Goal: Information Seeking & Learning: Learn about a topic

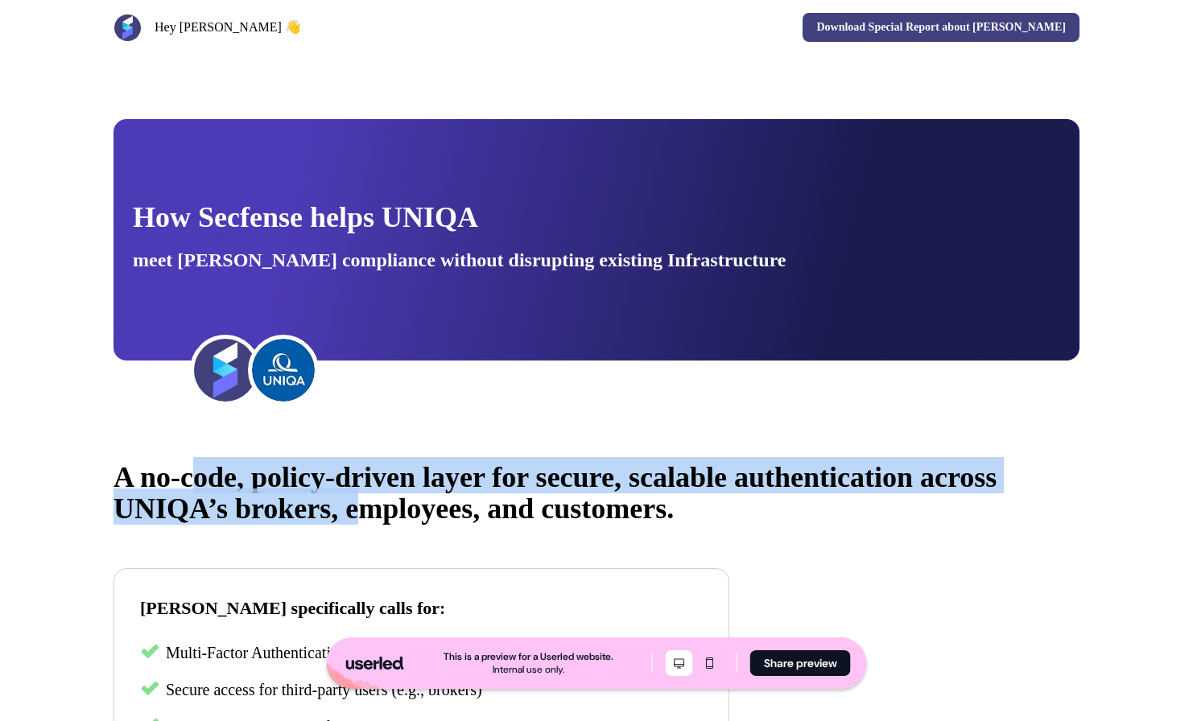
drag, startPoint x: 210, startPoint y: 480, endPoint x: 478, endPoint y: 489, distance: 268.2
click at [472, 490] on span "A no-code, policy-driven layer for secure, scalable authentication across UNIQA…" at bounding box center [554, 493] width 883 height 64
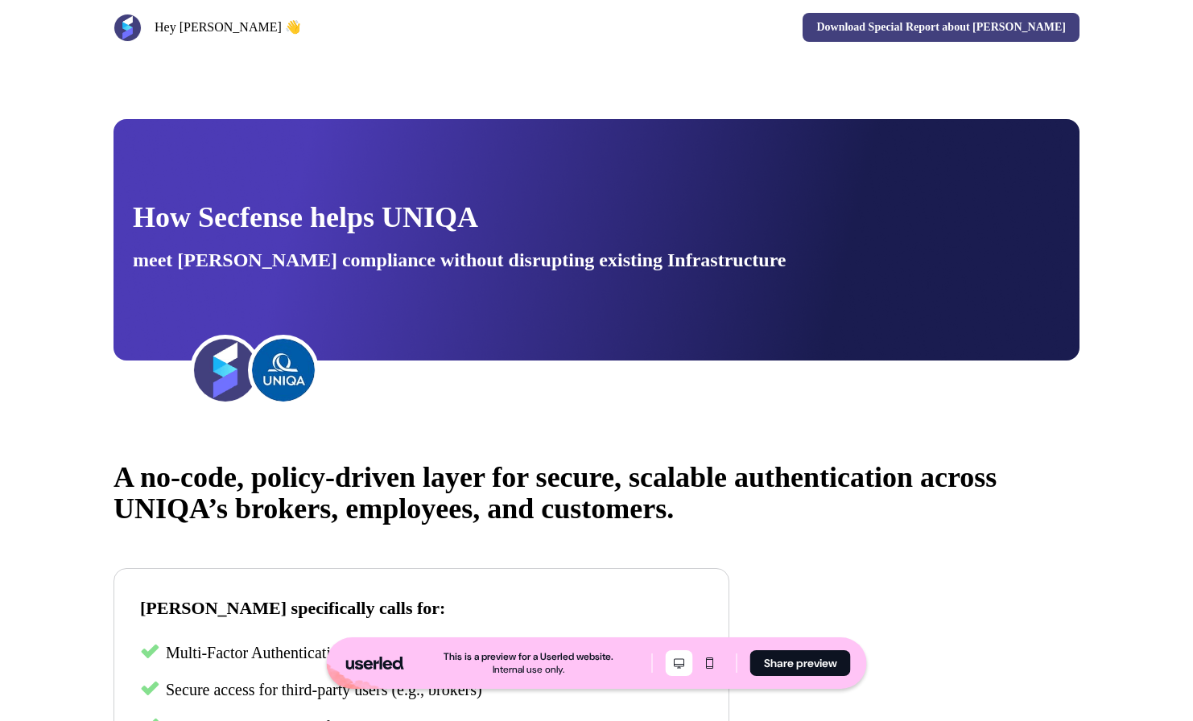
click at [479, 488] on p "A no-code, policy-driven layer for secure, scalable authentication across UNIQA…" at bounding box center [596, 488] width 966 height 63
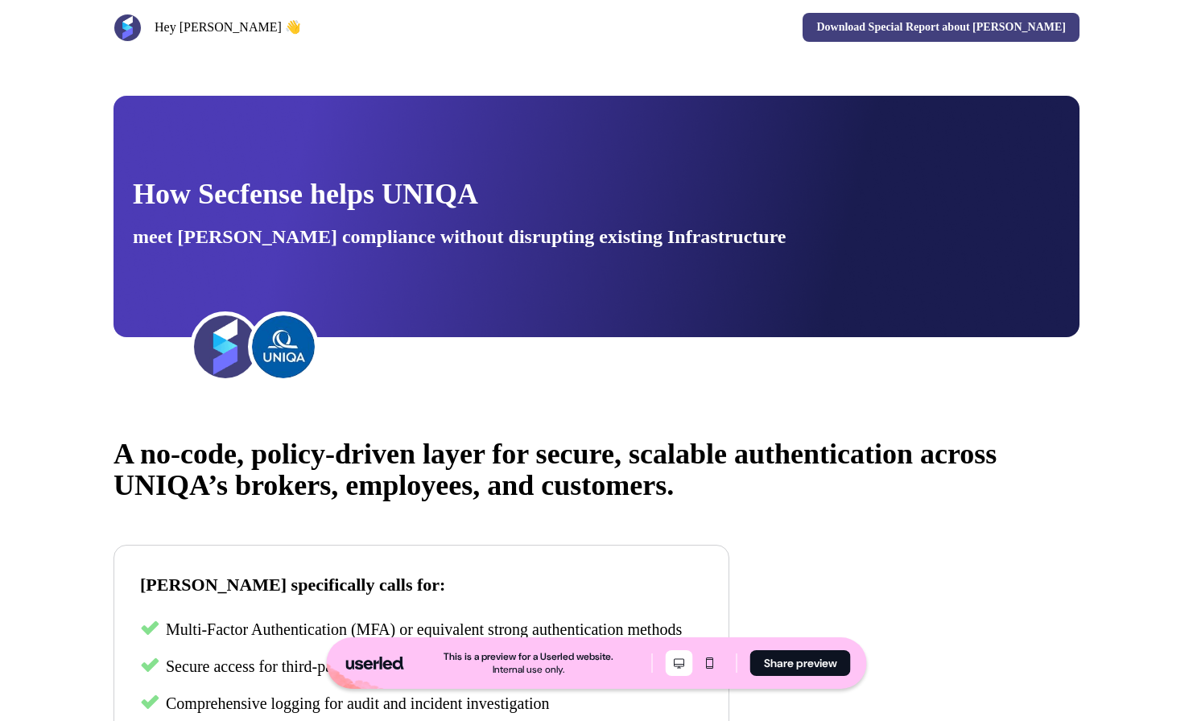
scroll to position [105, 0]
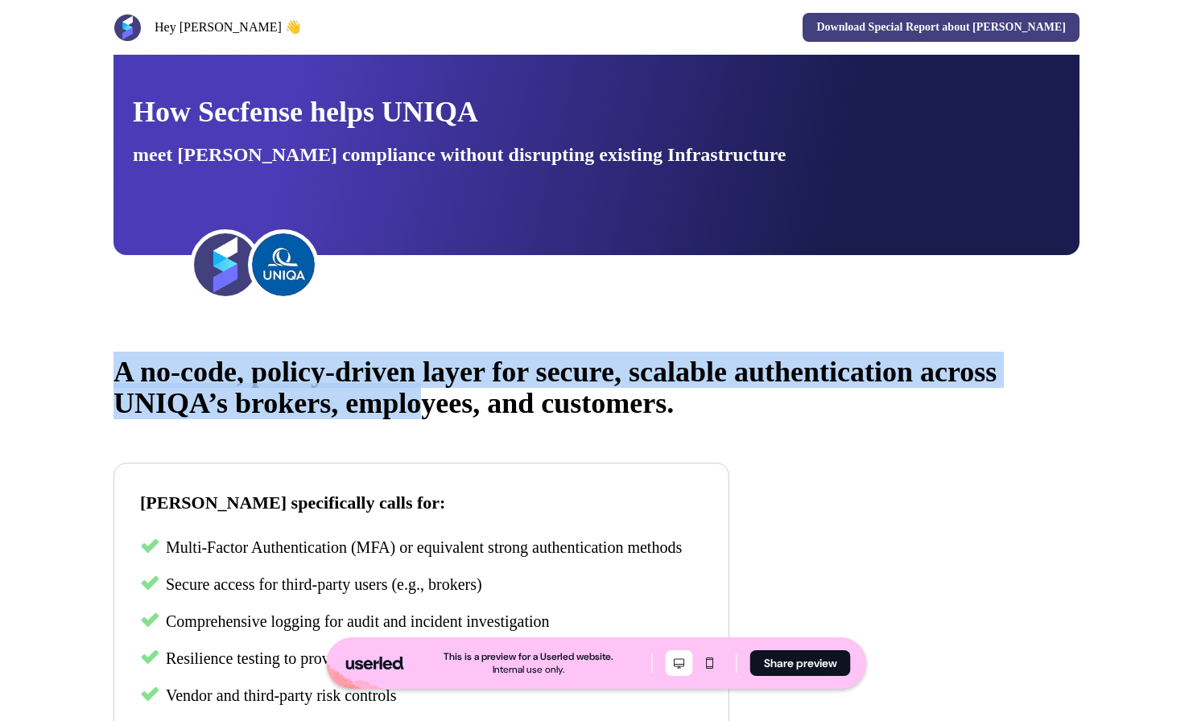
drag, startPoint x: 361, startPoint y: 349, endPoint x: 534, endPoint y: 385, distance: 177.6
click at [534, 386] on span "A no-code, policy-driven layer for secure, scalable authentication across UNIQA…" at bounding box center [554, 388] width 883 height 64
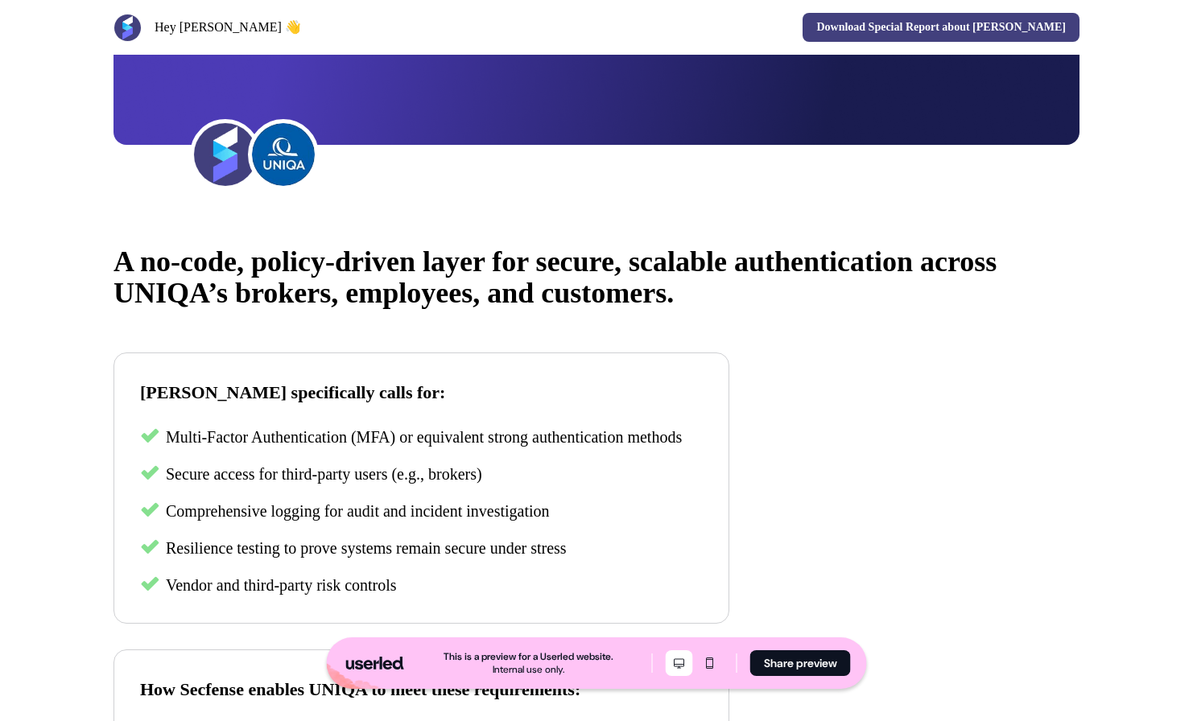
scroll to position [381, 0]
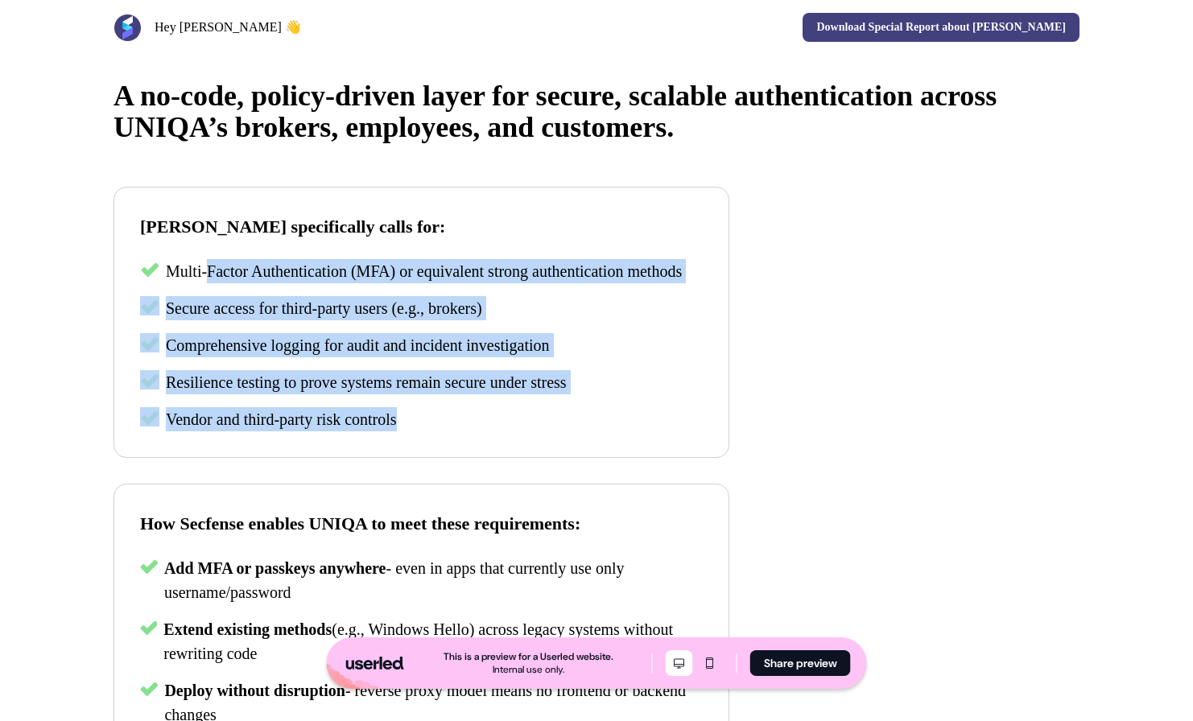
drag, startPoint x: 214, startPoint y: 284, endPoint x: 370, endPoint y: 485, distance: 254.7
click at [370, 485] on div "A no-code, policy-driven layer for secure, scalable authentication across UNIQA…" at bounding box center [596, 547] width 1062 height 982
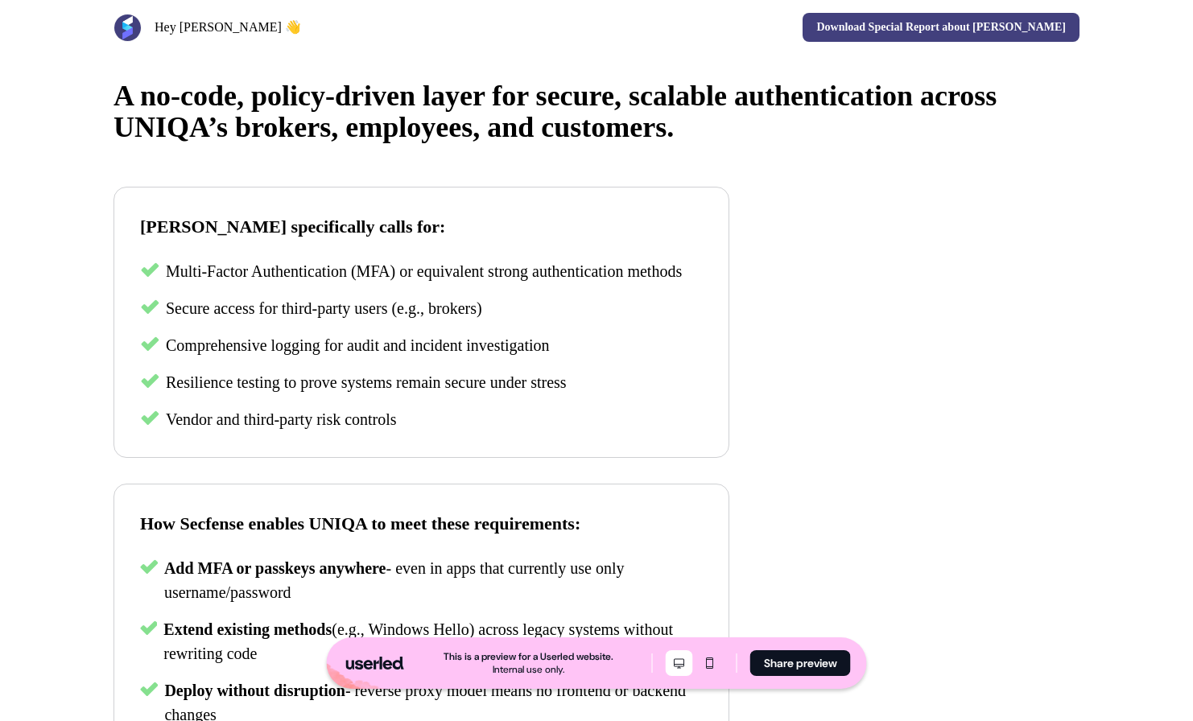
click at [371, 484] on div "A no-code, policy-driven layer for secure, scalable authentication across UNIQA…" at bounding box center [596, 547] width 1062 height 982
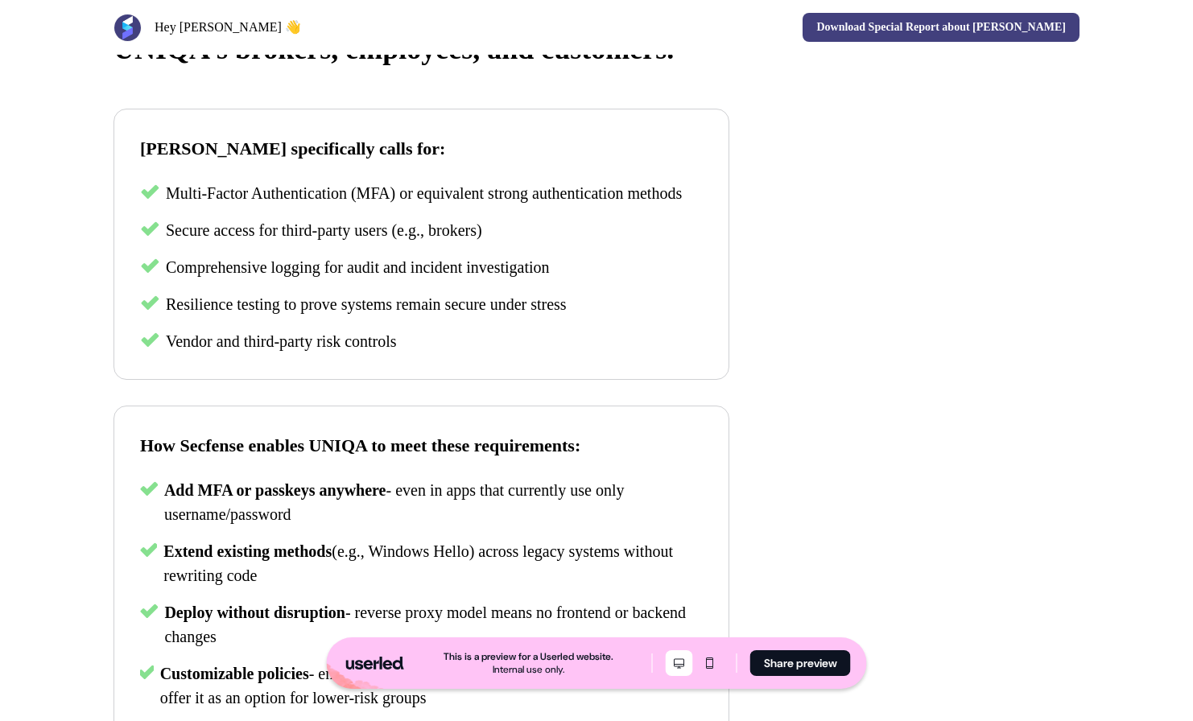
scroll to position [538, 0]
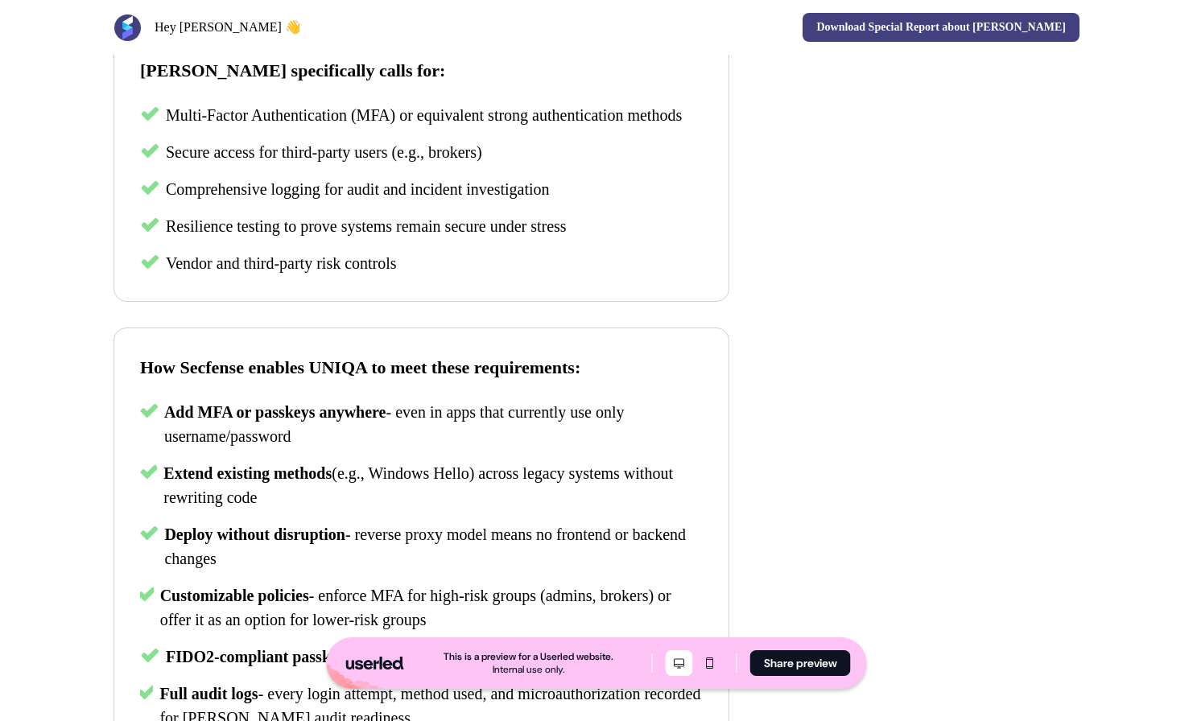
drag, startPoint x: 288, startPoint y: 447, endPoint x: 305, endPoint y: 451, distance: 17.6
click at [304, 448] on p "Add MFA or passkeys anywhere - even in apps that currently use only username/pa…" at bounding box center [433, 424] width 538 height 48
click at [305, 445] on span "- even in apps that currently use only username/password" at bounding box center [394, 424] width 460 height 42
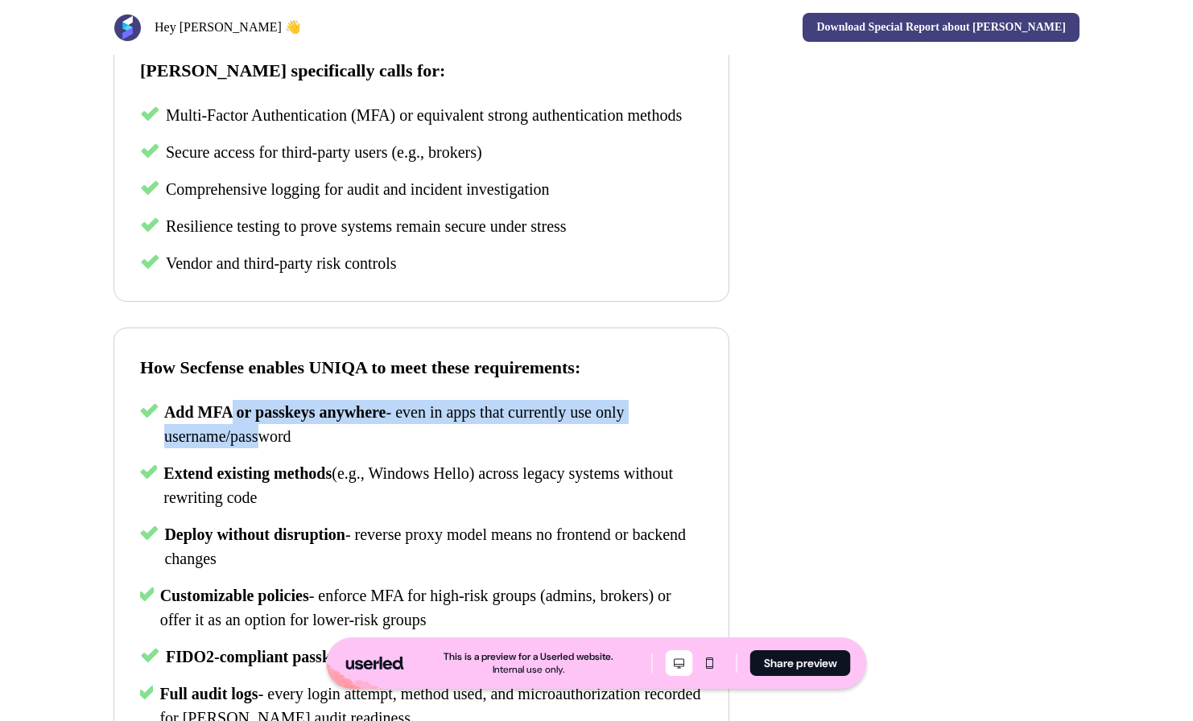
drag, startPoint x: 259, startPoint y: 453, endPoint x: 230, endPoint y: 430, distance: 37.2
click at [231, 430] on p "Add MFA or passkeys anywhere - even in apps that currently use only username/pa…" at bounding box center [433, 424] width 538 height 48
click at [230, 421] on span "Add MFA or passkeys anywhere" at bounding box center [275, 412] width 222 height 18
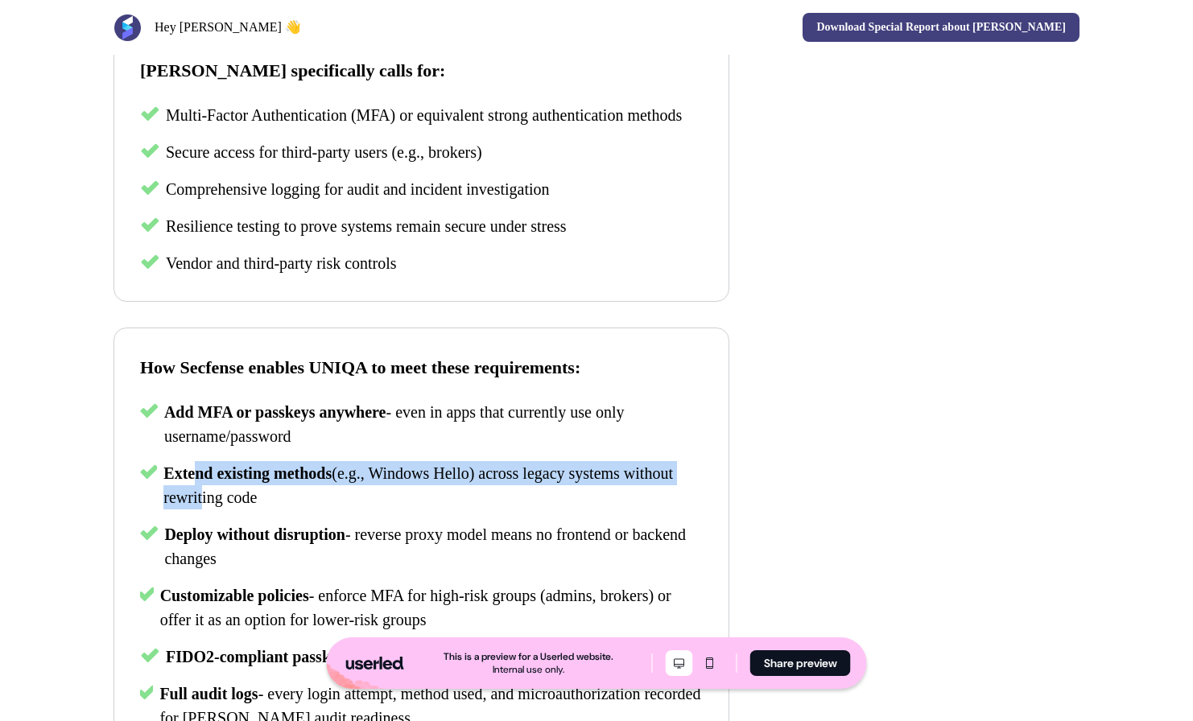
drag, startPoint x: 199, startPoint y: 490, endPoint x: 261, endPoint y: 522, distance: 69.8
click at [261, 509] on p "Extend existing methods (e.g., Windows Hello) across legacy systems without rew…" at bounding box center [432, 485] width 539 height 48
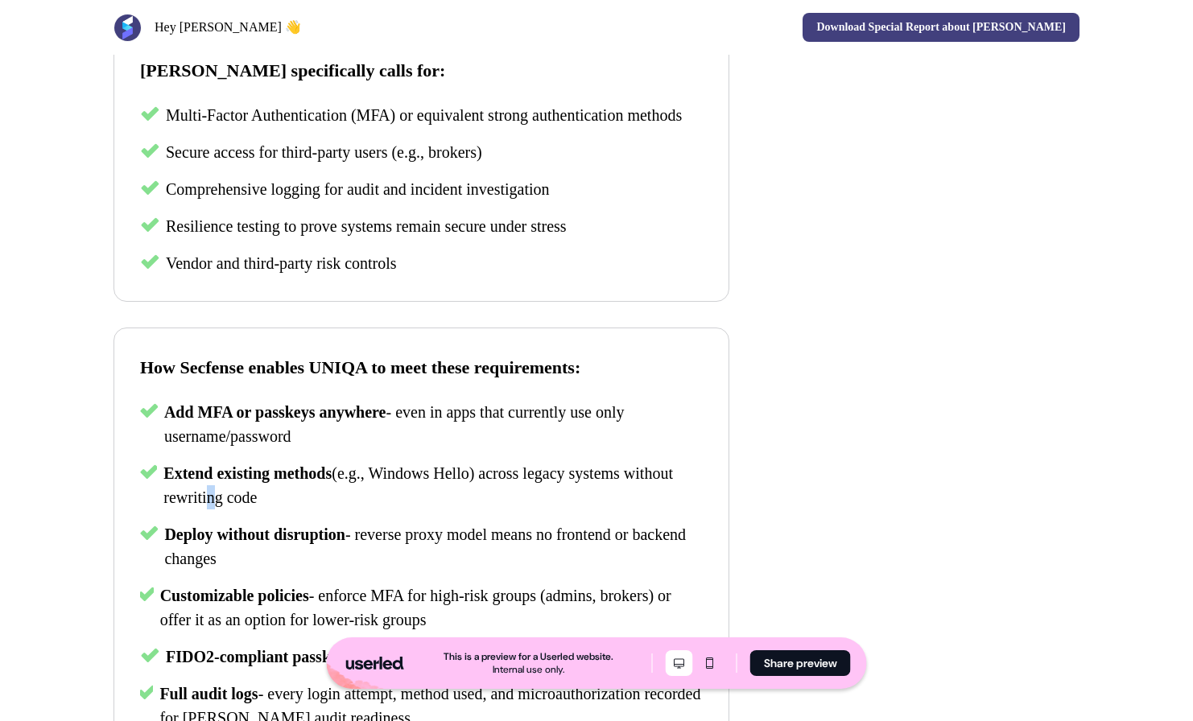
click at [267, 506] on span "(e.g., Windows Hello) across legacy systems without rewriting code" at bounding box center [417, 485] width 509 height 42
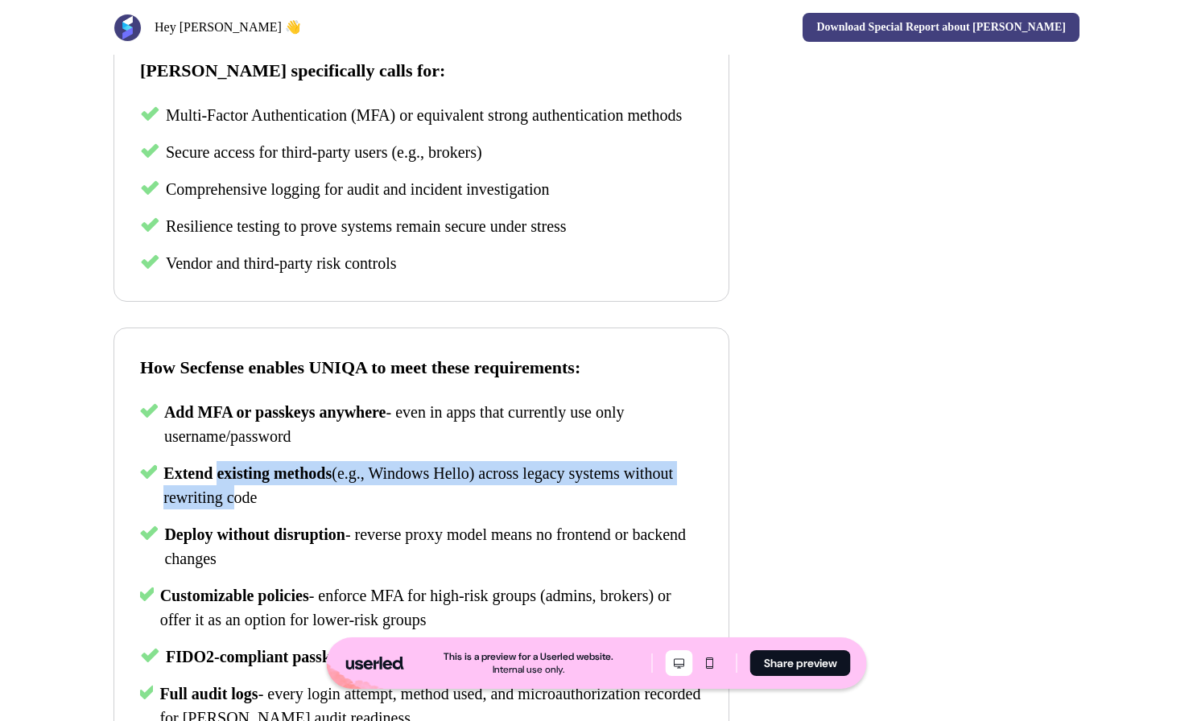
drag, startPoint x: 294, startPoint y: 527, endPoint x: 218, endPoint y: 490, distance: 84.2
click at [219, 491] on p "Extend existing methods (e.g., Windows Hello) across legacy systems without rew…" at bounding box center [432, 485] width 539 height 48
click at [218, 482] on span "Extend existing methods" at bounding box center [247, 473] width 168 height 18
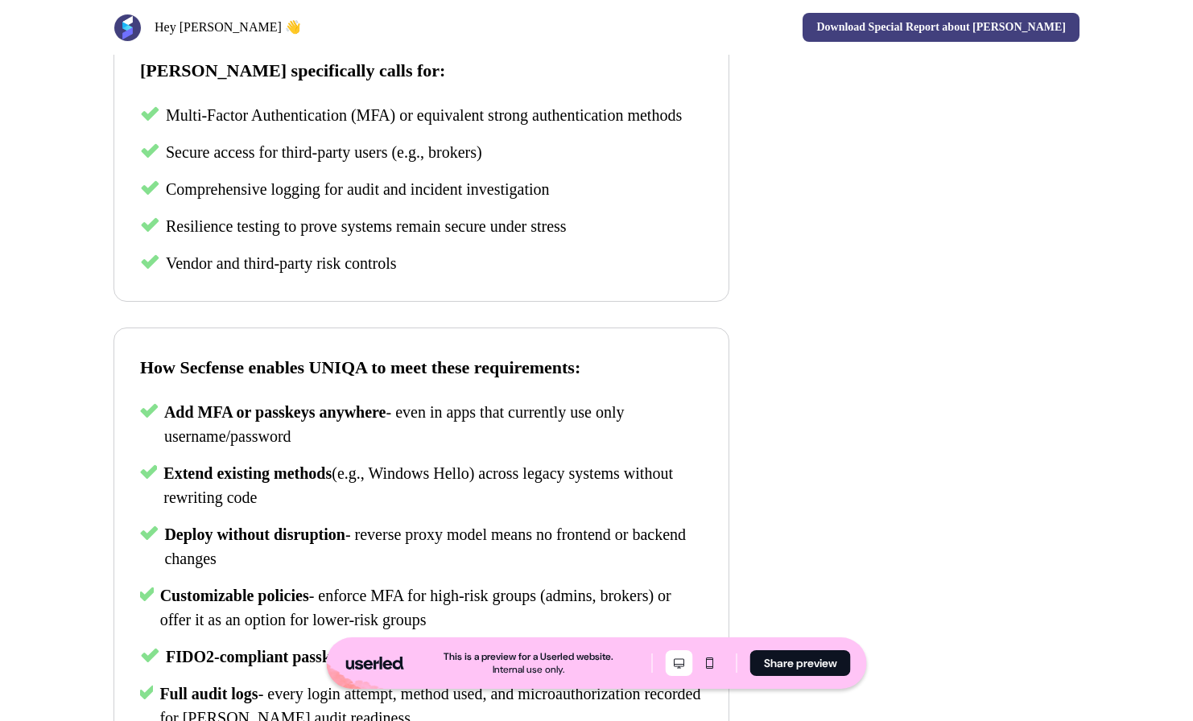
drag, startPoint x: 201, startPoint y: 491, endPoint x: 275, endPoint y: 534, distance: 85.9
click at [275, 509] on p "Extend existing methods (e.g., Windows Hello) across legacy systems without rew…" at bounding box center [432, 485] width 539 height 48
click at [276, 509] on p "Extend existing methods (e.g., Windows Hello) across legacy systems without rew…" at bounding box center [432, 485] width 539 height 48
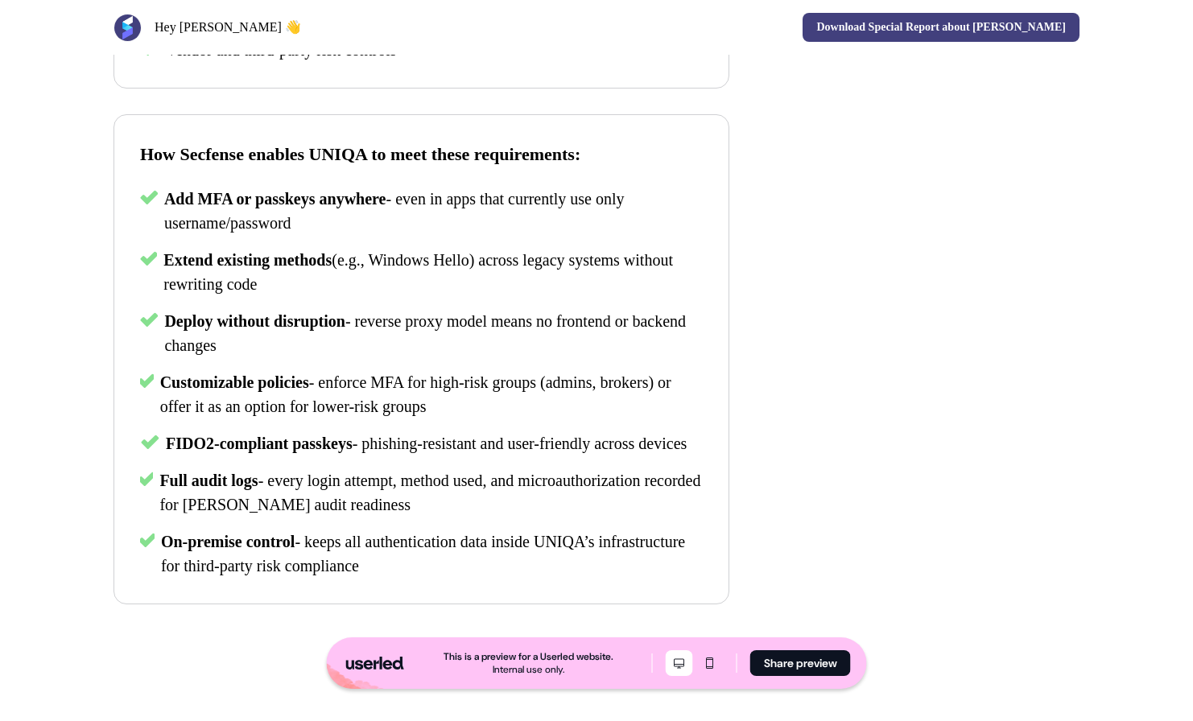
scroll to position [853, 0]
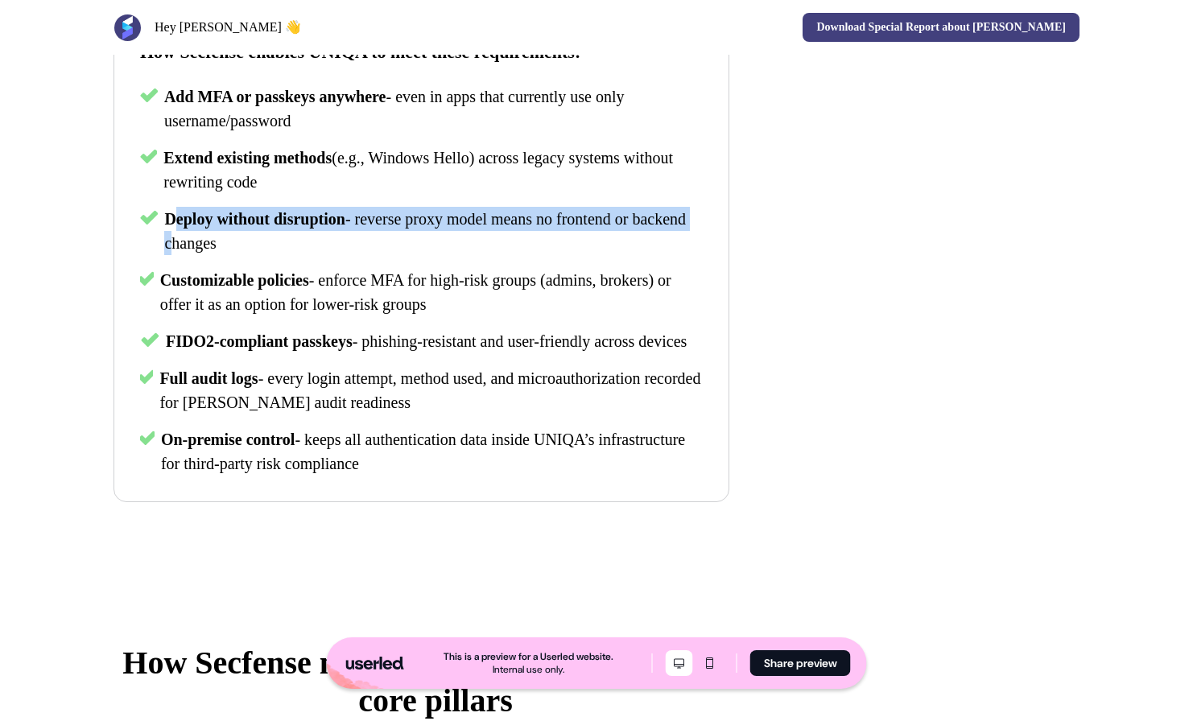
drag, startPoint x: 179, startPoint y: 238, endPoint x: 234, endPoint y: 276, distance: 67.2
click at [234, 255] on p "Deploy without disruption - reverse proxy model means no frontend or backend ch…" at bounding box center [433, 231] width 538 height 48
click at [234, 252] on span "- reverse proxy model means no frontend or backend changes" at bounding box center [424, 231] width 521 height 42
drag, startPoint x: 250, startPoint y: 274, endPoint x: 191, endPoint y: 246, distance: 65.9
click at [192, 246] on p "Deploy without disruption - reverse proxy model means no frontend or backend ch…" at bounding box center [433, 231] width 538 height 48
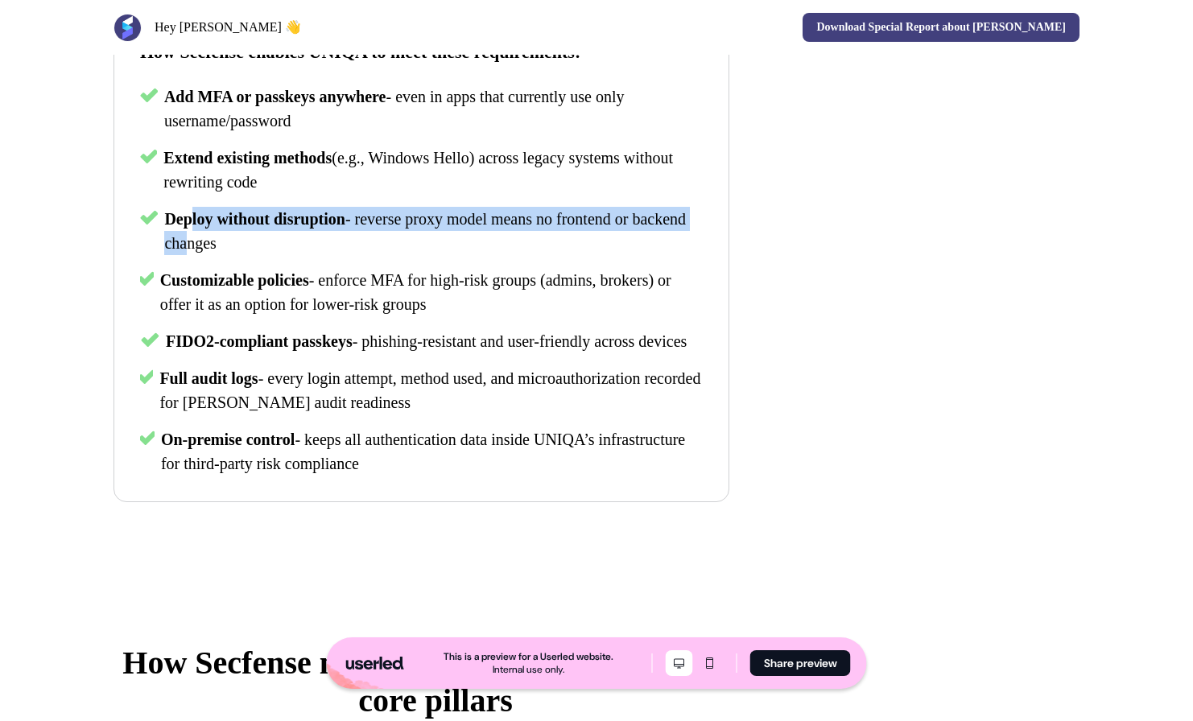
click at [191, 228] on span "Deploy without disruption" at bounding box center [254, 219] width 181 height 18
drag, startPoint x: 184, startPoint y: 235, endPoint x: 244, endPoint y: 274, distance: 71.4
click at [242, 255] on p "Deploy without disruption - reverse proxy model means no frontend or backend ch…" at bounding box center [433, 231] width 538 height 48
click at [248, 252] on span "- reverse proxy model means no frontend or backend changes" at bounding box center [424, 231] width 521 height 42
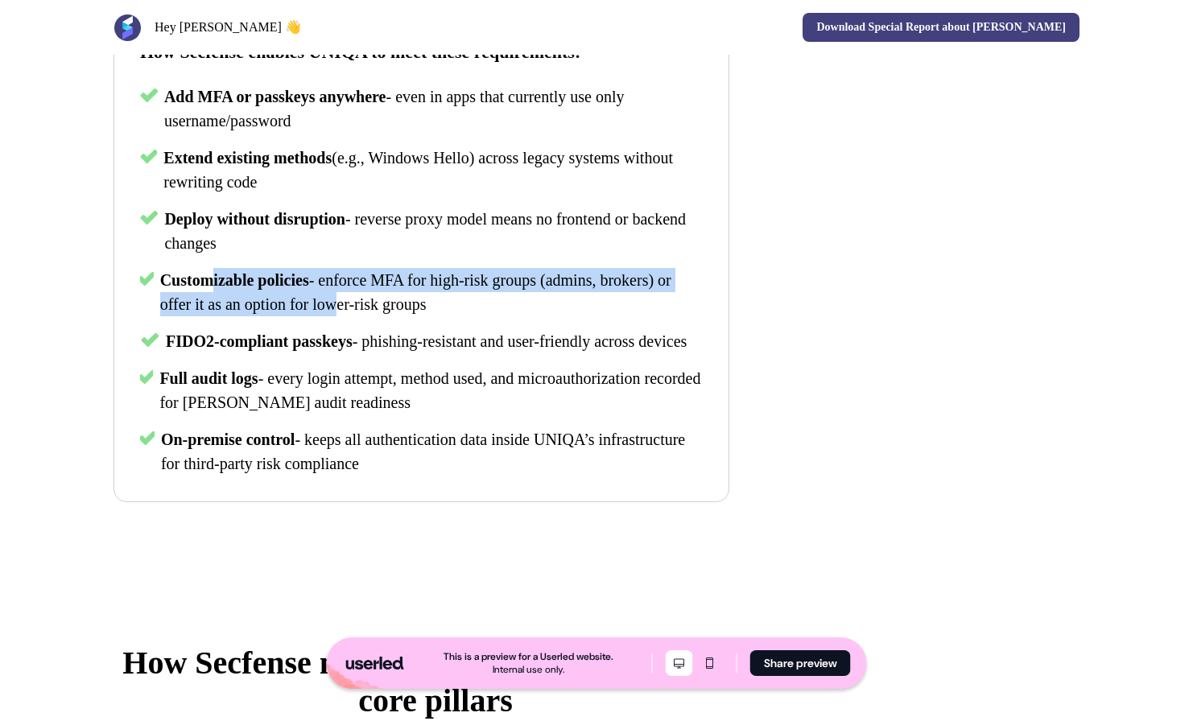
drag, startPoint x: 209, startPoint y: 300, endPoint x: 373, endPoint y: 334, distance: 166.8
click at [373, 316] on p "Customizable policies - enforce MFA for high-risk groups (admins, brokers) or o…" at bounding box center [431, 292] width 543 height 48
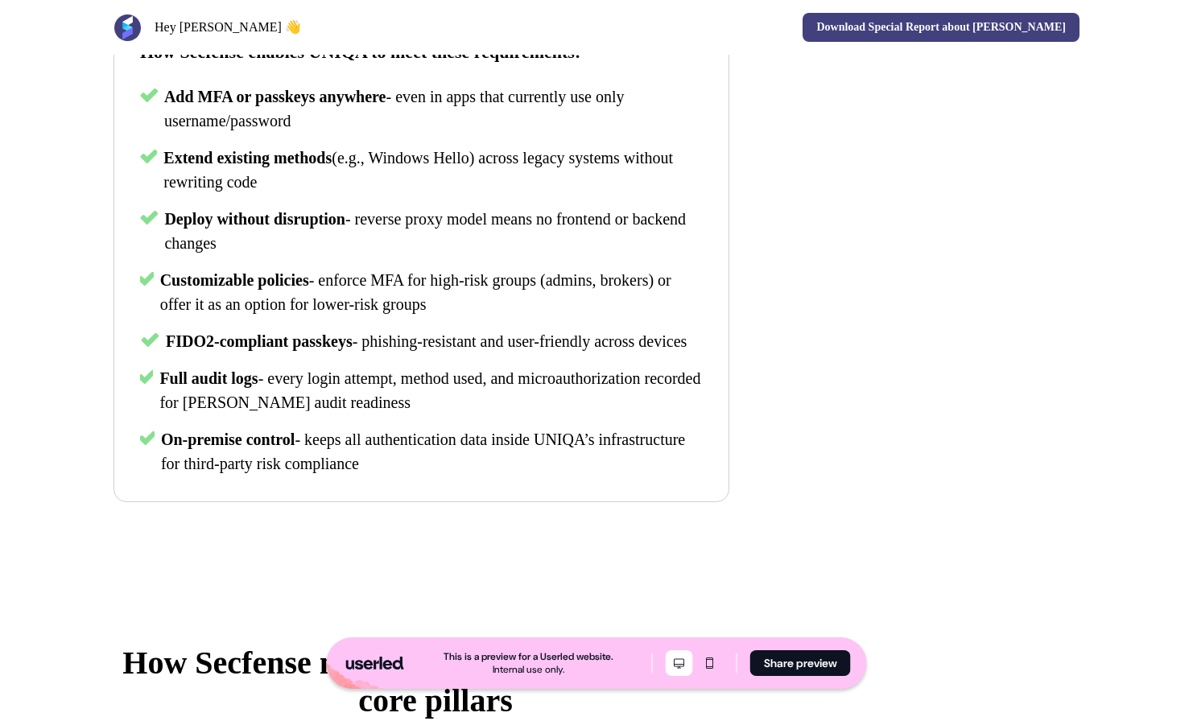
click at [386, 313] on span "- enforce MFA for high-risk groups (admins, brokers) or offer it as an option f…" at bounding box center [415, 292] width 511 height 42
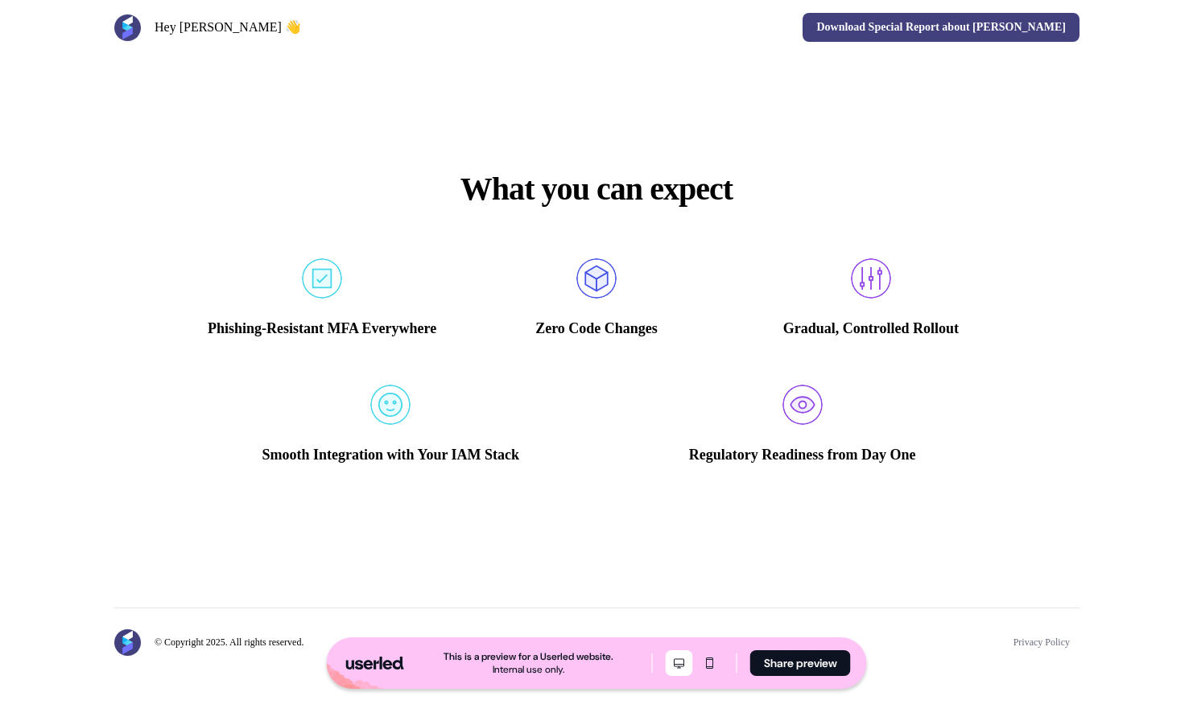
scroll to position [2846, 0]
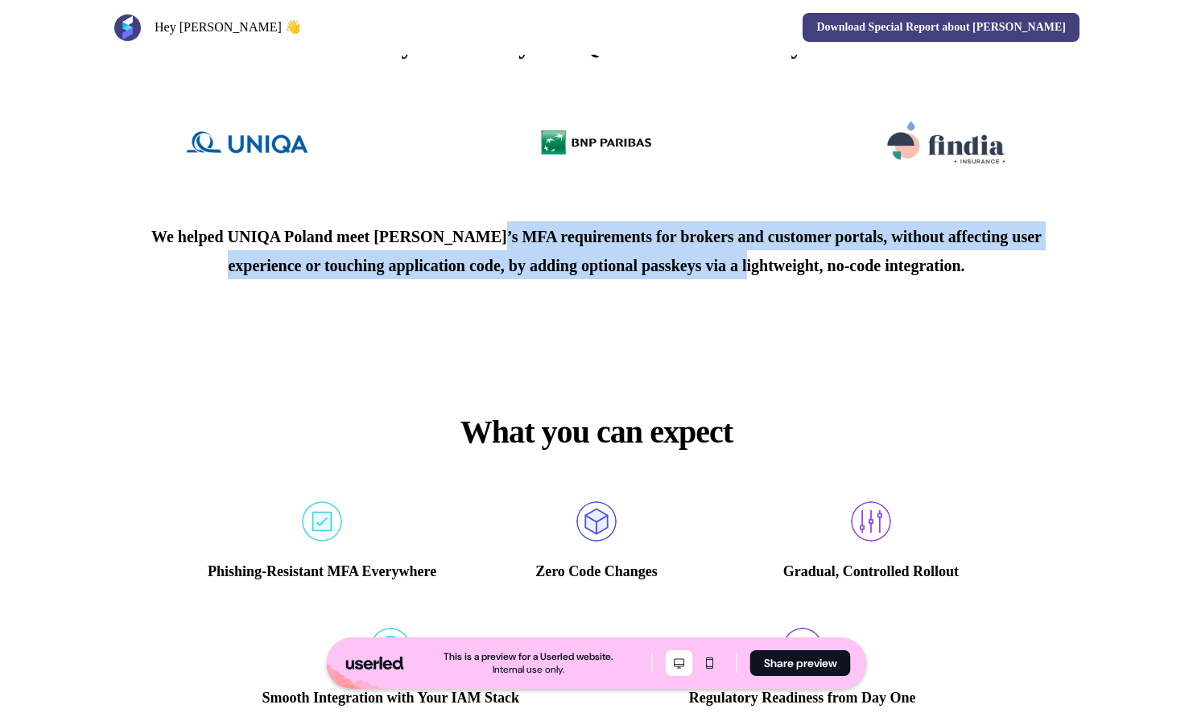
drag, startPoint x: 743, startPoint y: 326, endPoint x: 464, endPoint y: 284, distance: 282.4
click at [470, 274] on span "We helped UNIQA Poland meet [PERSON_NAME]’s MFA requirements for brokers and cu…" at bounding box center [596, 251] width 890 height 47
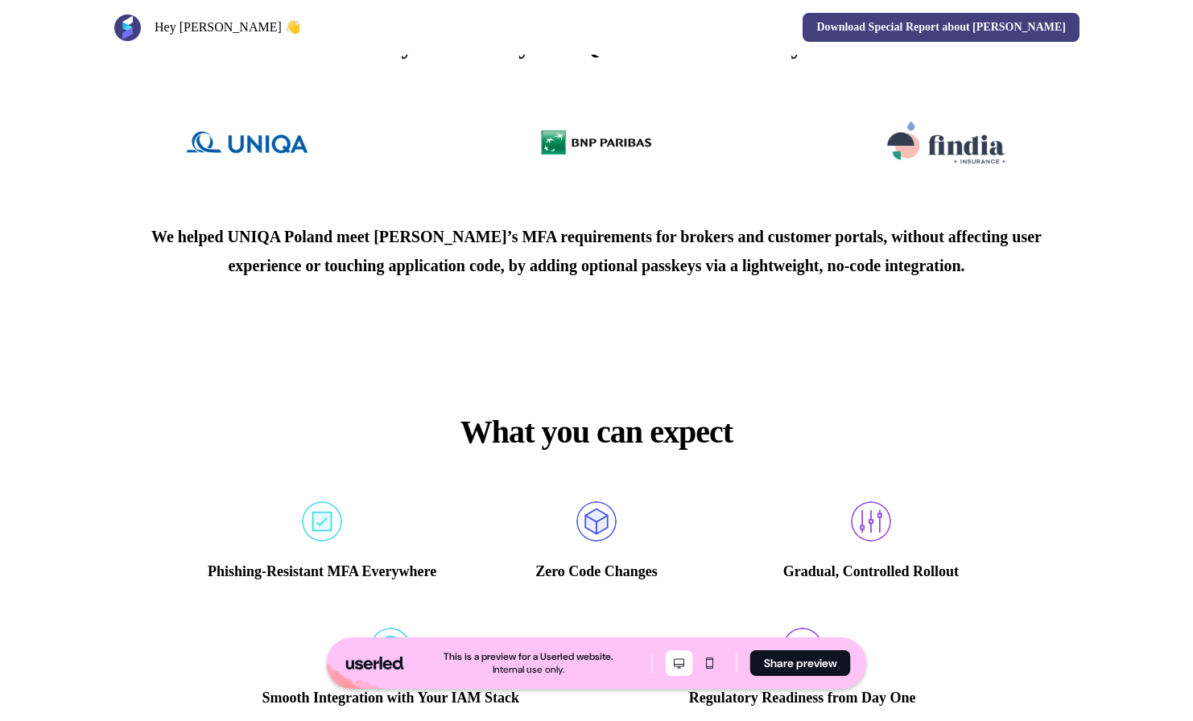
click at [464, 279] on p "We helped UNIQA Poland meet [PERSON_NAME]’s MFA requirements for brokers and cu…" at bounding box center [596, 250] width 966 height 58
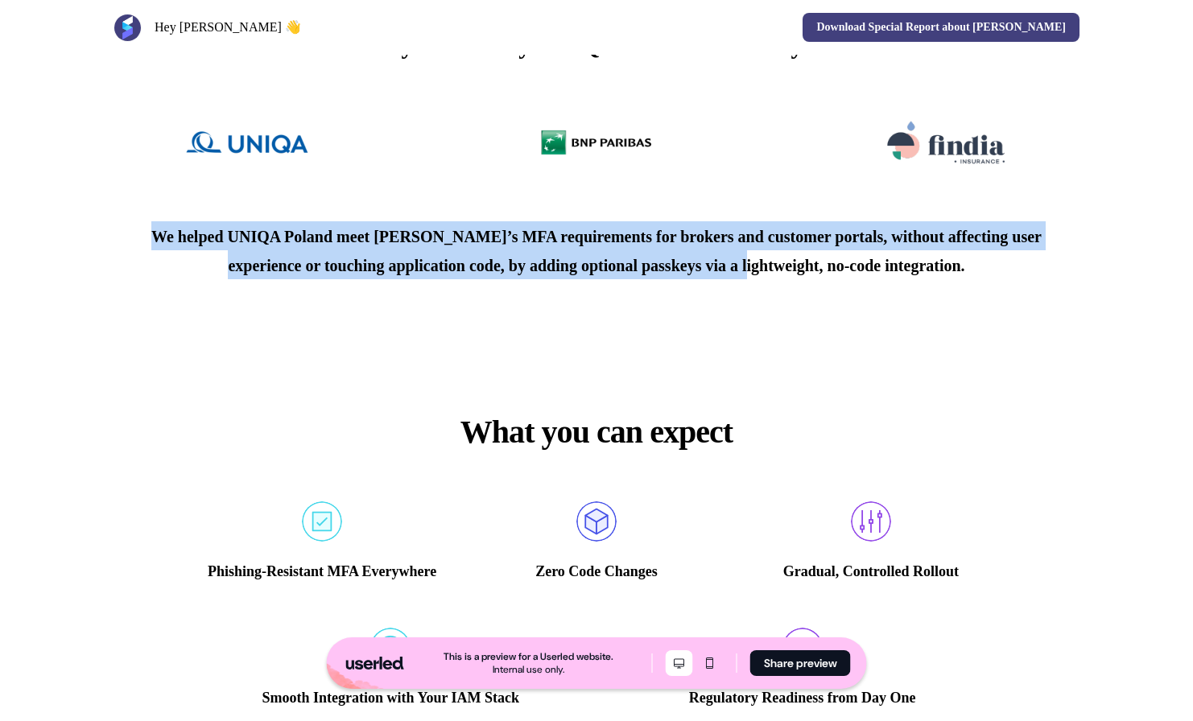
drag, startPoint x: 493, startPoint y: 307, endPoint x: 788, endPoint y: 337, distance: 296.0
click at [788, 279] on p "We helped UNIQA Poland meet [PERSON_NAME]’s MFA requirements for brokers and cu…" at bounding box center [596, 250] width 966 height 58
click at [788, 274] on span "We helped UNIQA Poland meet [PERSON_NAME]’s MFA requirements for brokers and cu…" at bounding box center [596, 251] width 890 height 47
drag, startPoint x: 701, startPoint y: 328, endPoint x: 422, endPoint y: 274, distance: 284.3
click at [425, 275] on div "Already Trusted by UNIQA Poland and many more We helped UNIQA Poland meet [PERS…" at bounding box center [596, 153] width 1062 height 381
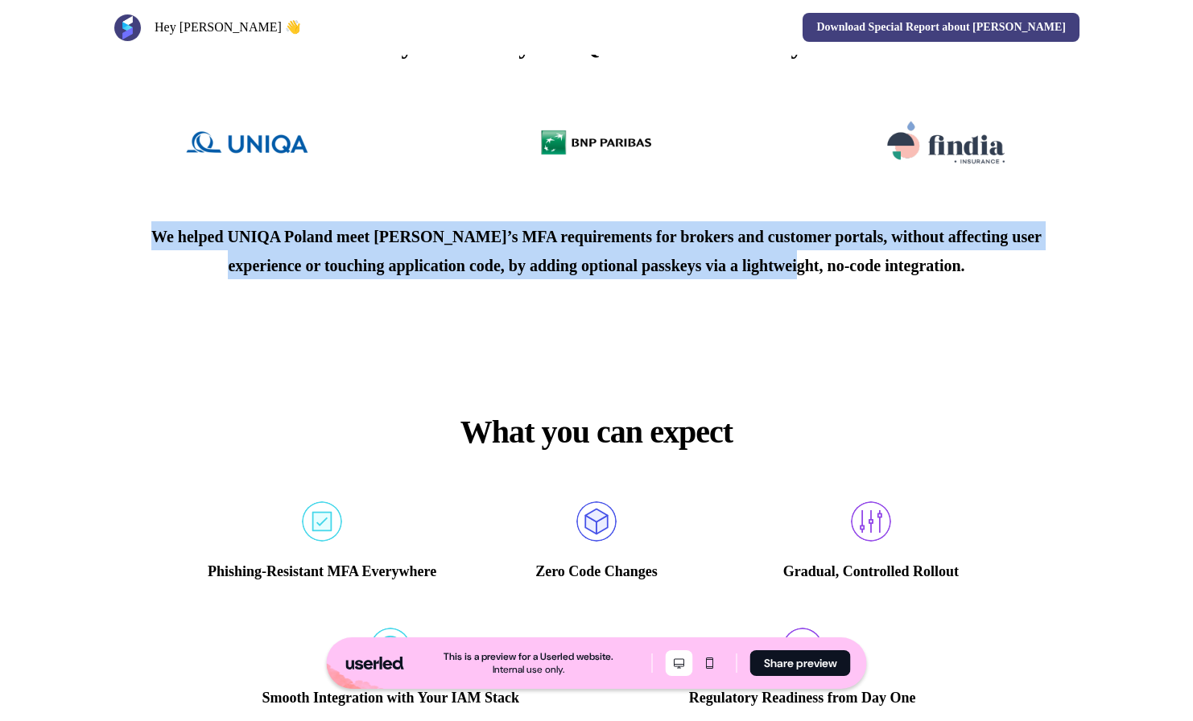
click at [422, 274] on div "Already Trusted by UNIQA Poland and many more We helped UNIQA Poland meet [PERS…" at bounding box center [596, 153] width 1062 height 381
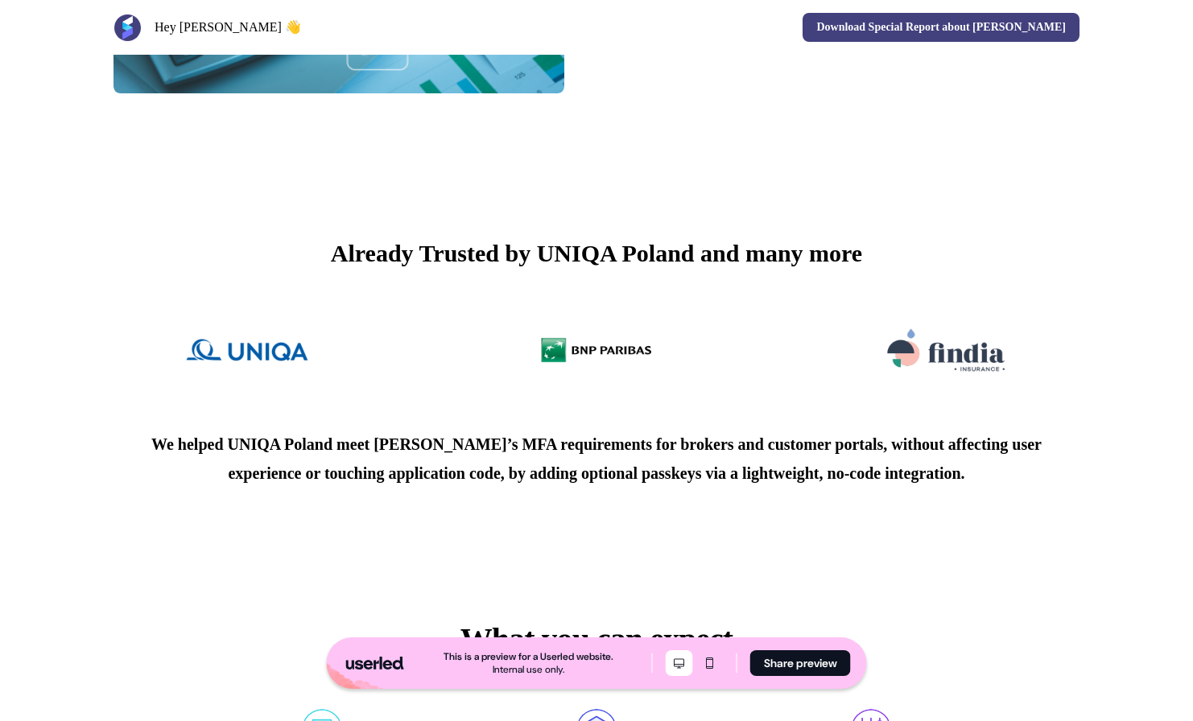
scroll to position [2654, 0]
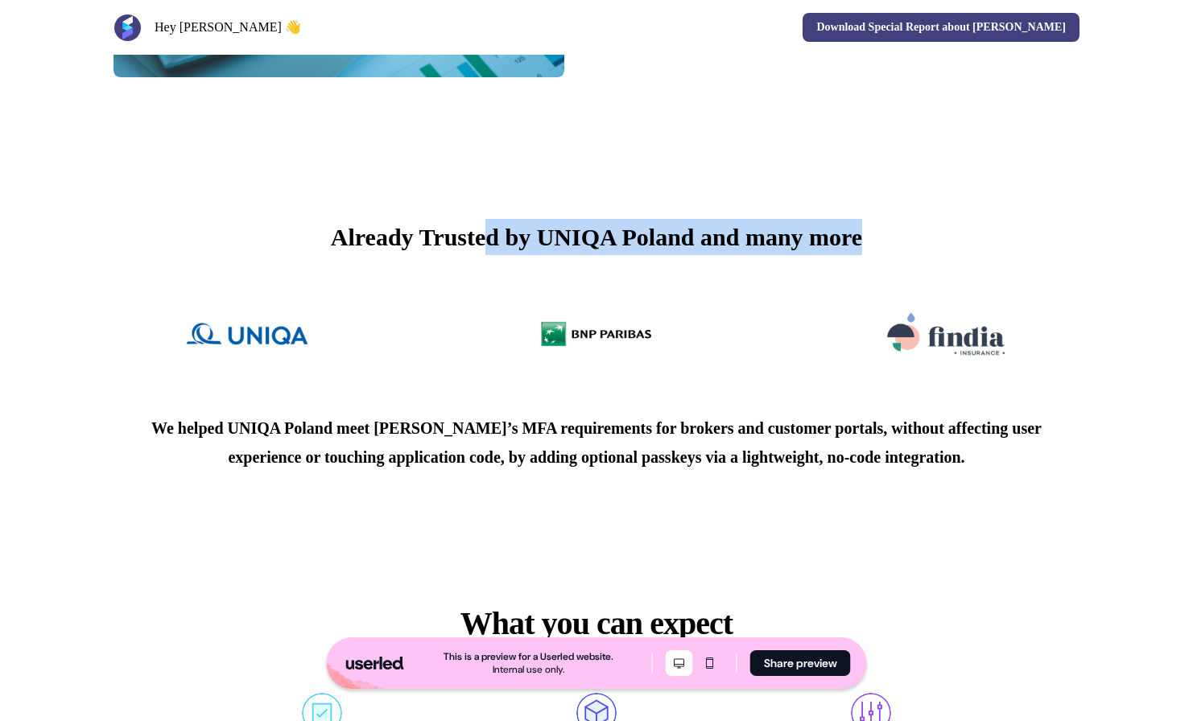
drag, startPoint x: 475, startPoint y: 301, endPoint x: 820, endPoint y: 315, distance: 345.6
click at [815, 317] on div "Already Trusted by UNIQA Poland and many more We helped UNIQA Poland meet [PERS…" at bounding box center [596, 345] width 1062 height 381
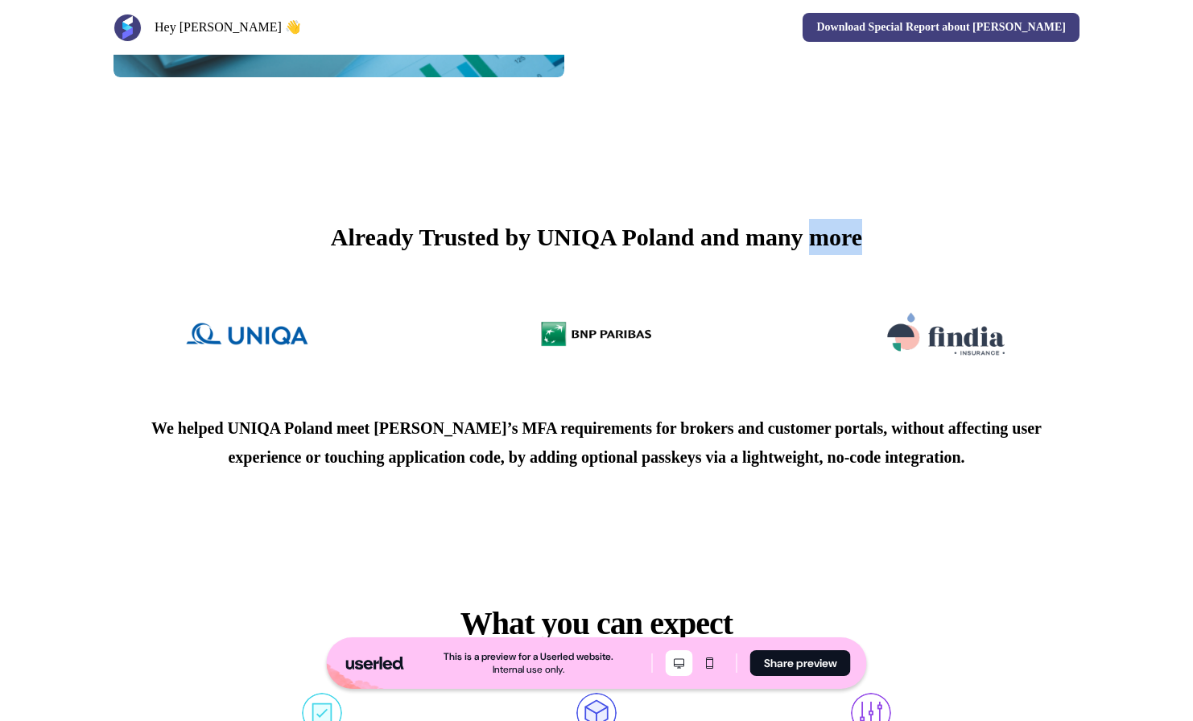
drag, startPoint x: 821, startPoint y: 315, endPoint x: 708, endPoint y: 282, distance: 117.4
click at [821, 255] on p "Already Trusted by UNIQA Poland and many more" at bounding box center [596, 237] width 531 height 36
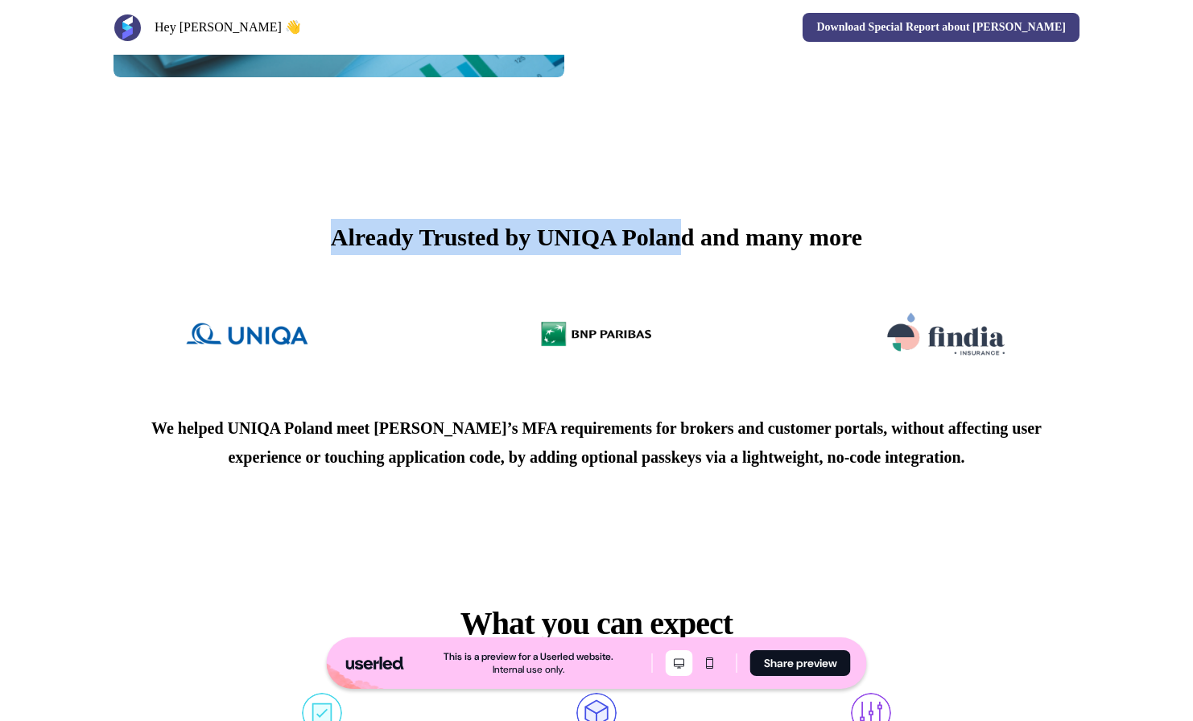
drag, startPoint x: 588, startPoint y: 291, endPoint x: 427, endPoint y: 277, distance: 162.3
click at [427, 277] on div "Already Trusted by UNIQA Poland and many more We helped UNIQA Poland meet [PERS…" at bounding box center [596, 345] width 1062 height 381
click at [427, 276] on div "Already Trusted by UNIQA Poland and many more We helped UNIQA Poland meet [PERS…" at bounding box center [596, 345] width 1062 height 381
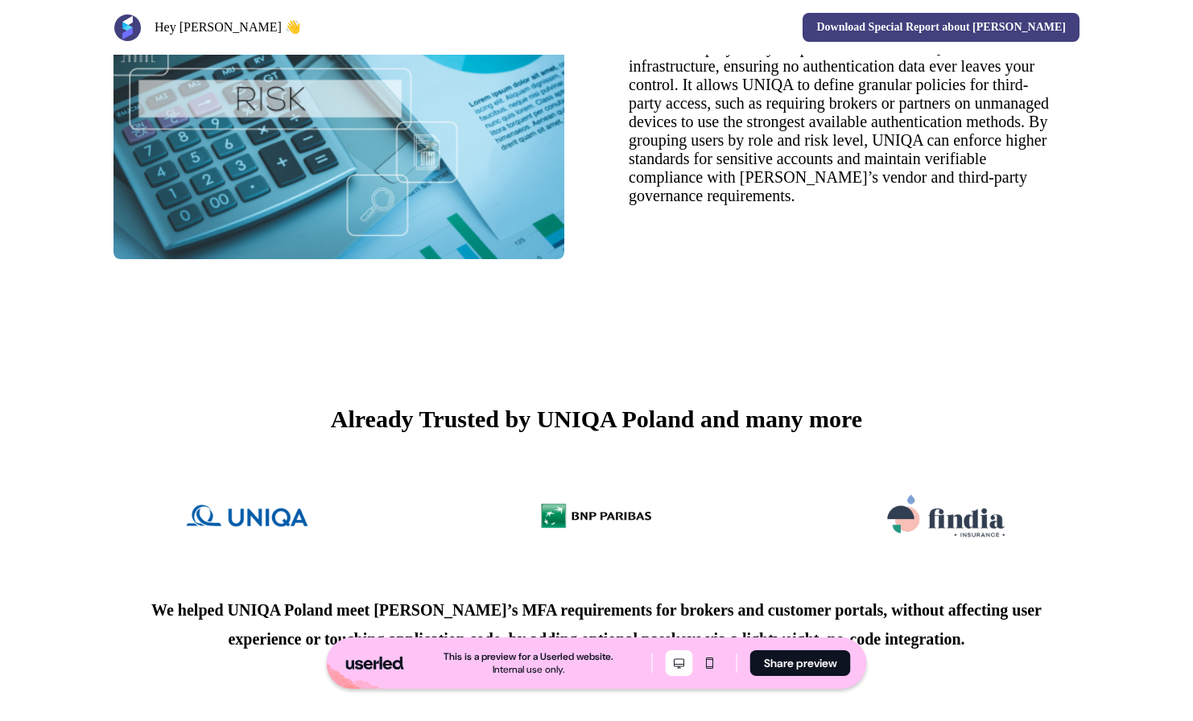
scroll to position [2378, 0]
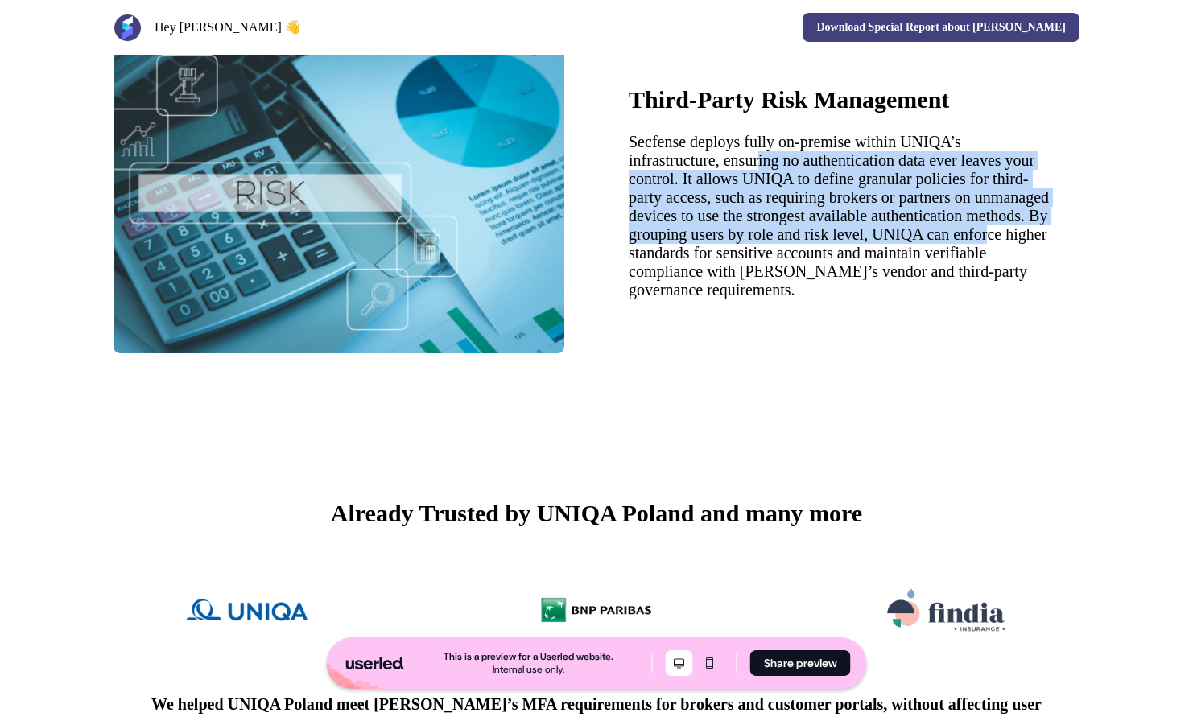
drag, startPoint x: 784, startPoint y: 205, endPoint x: 888, endPoint y: 316, distance: 152.6
click at [888, 299] on p "Secfense deploys fully on-premise within UNIQA’s infrastructure, ensuring no au…" at bounding box center [840, 216] width 422 height 167
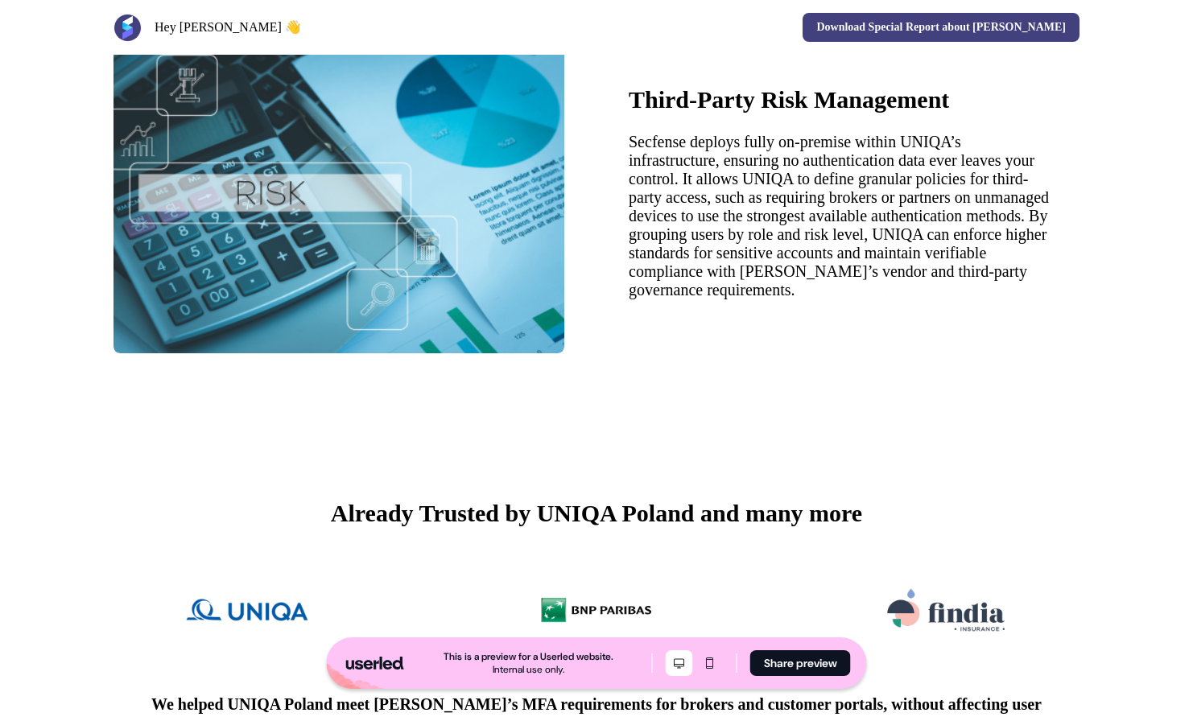
click at [889, 299] on p "Secfense deploys fully on-premise within UNIQA’s infrastructure, ensuring no au…" at bounding box center [840, 216] width 422 height 167
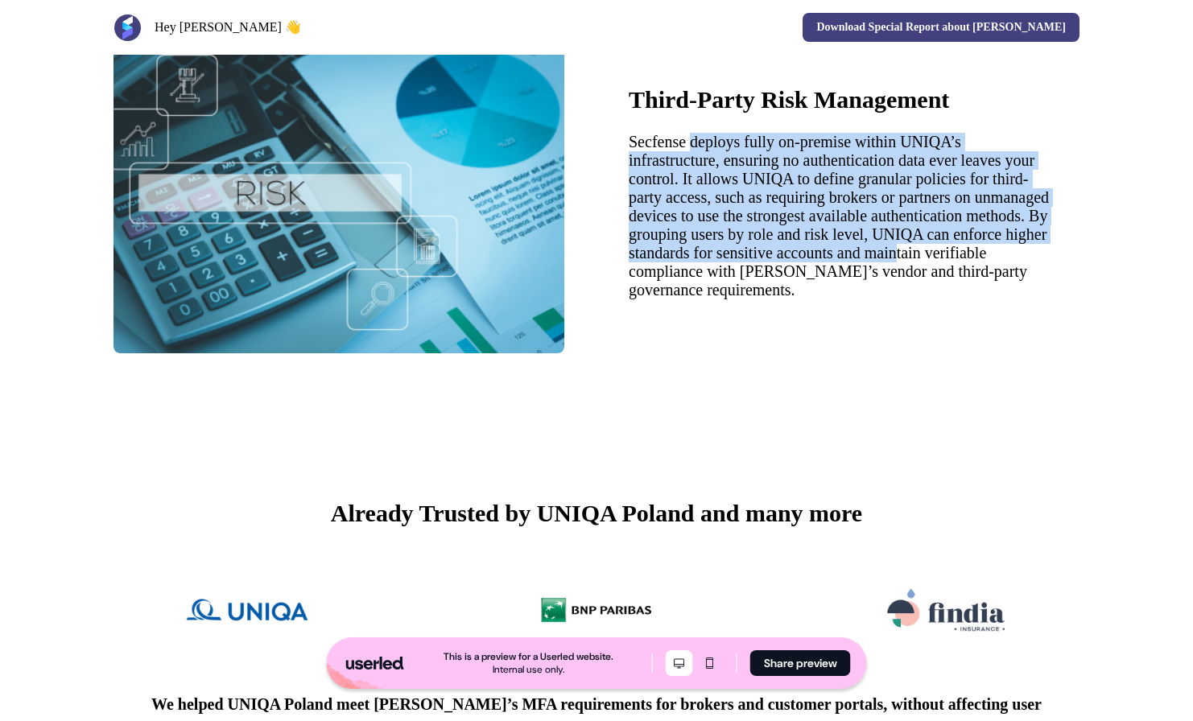
drag, startPoint x: 855, startPoint y: 330, endPoint x: 696, endPoint y: 192, distance: 210.5
click at [696, 192] on p "Secfense deploys fully on-premise within UNIQA’s infrastructure, ensuring no au…" at bounding box center [840, 216] width 422 height 167
click at [694, 196] on p "Secfense deploys fully on-premise within UNIQA’s infrastructure, ensuring no au…" at bounding box center [840, 216] width 422 height 167
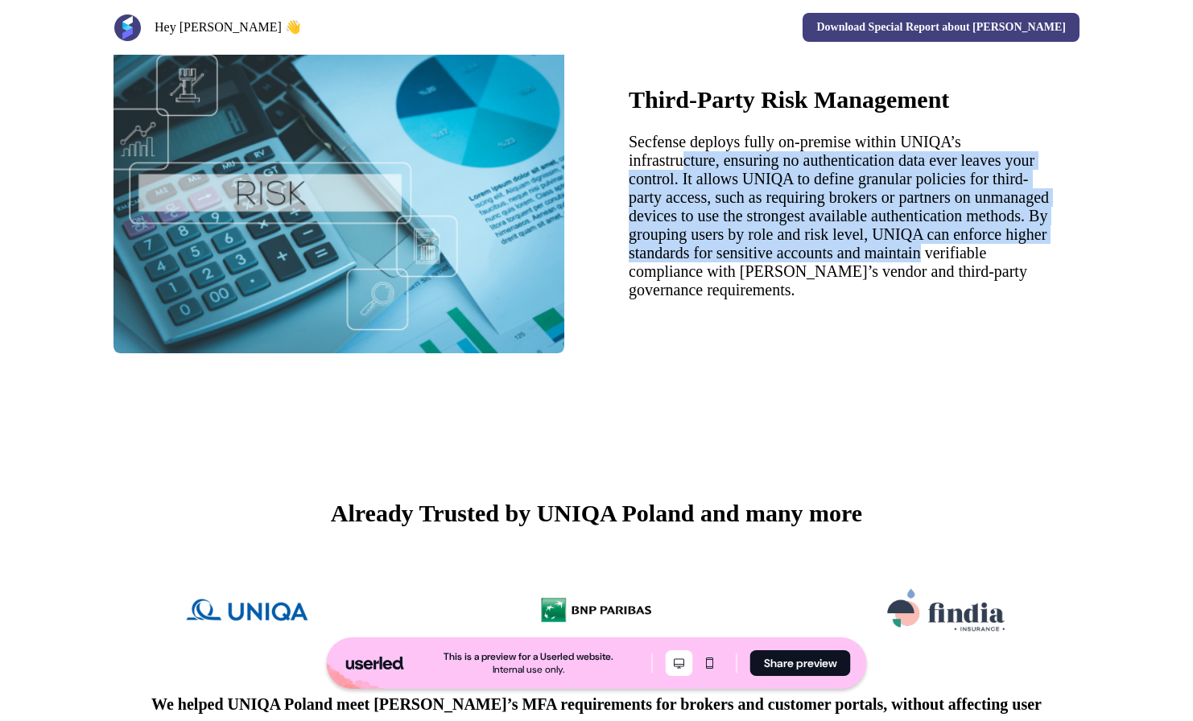
drag, startPoint x: 719, startPoint y: 237, endPoint x: 883, endPoint y: 338, distance: 193.0
click at [883, 299] on p "Secfense deploys fully on-premise within UNIQA’s infrastructure, ensuring no au…" at bounding box center [840, 216] width 422 height 167
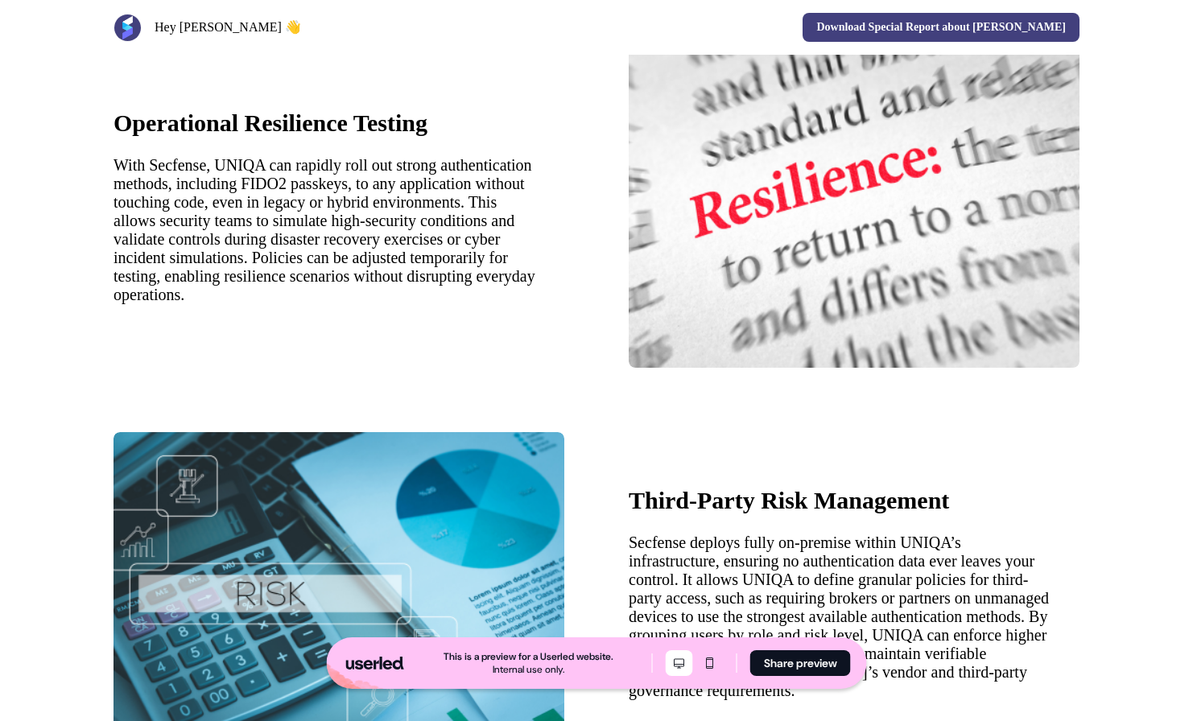
scroll to position [1946, 0]
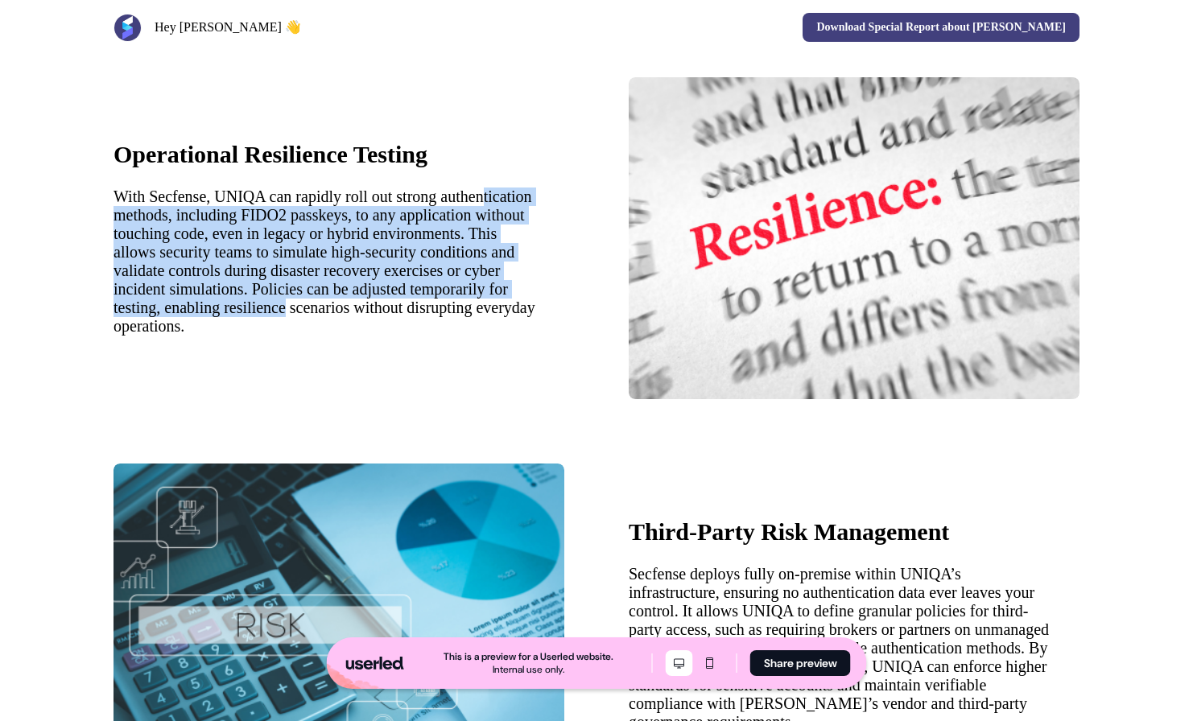
drag, startPoint x: 164, startPoint y: 273, endPoint x: 335, endPoint y: 389, distance: 206.2
click at [307, 336] on p "With Secfense, UNIQA can rapidly roll out strong authentication methods, includ…" at bounding box center [324, 262] width 422 height 148
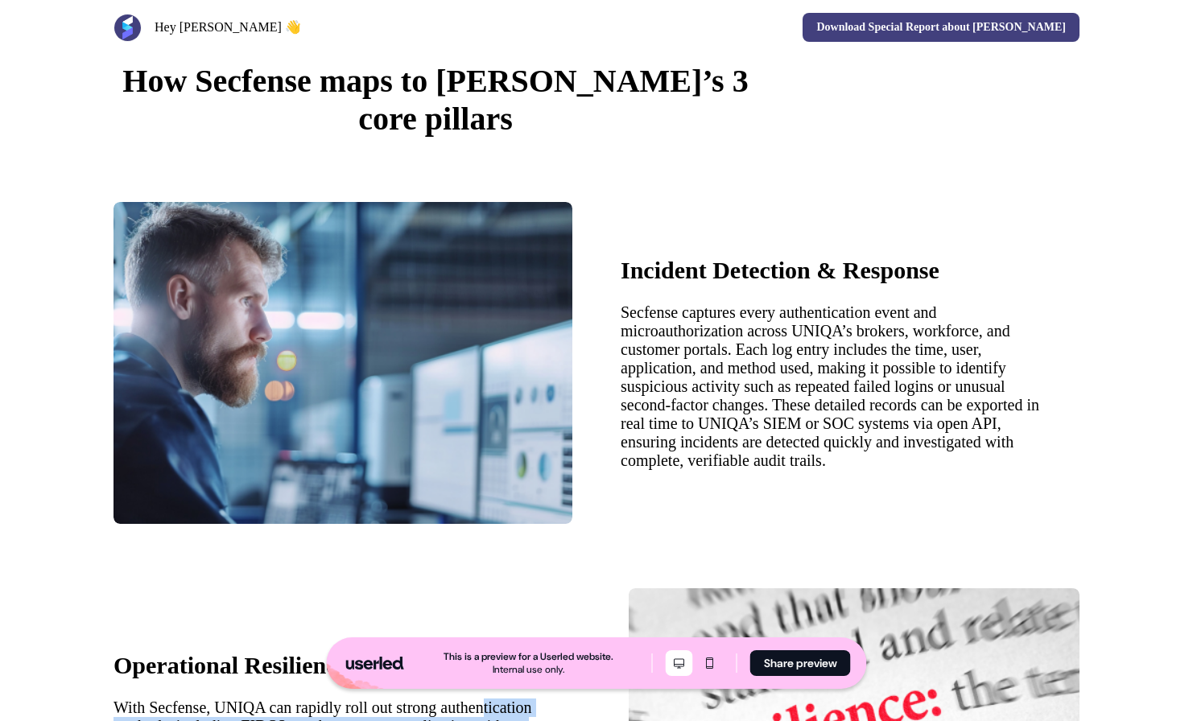
scroll to position [1450, 0]
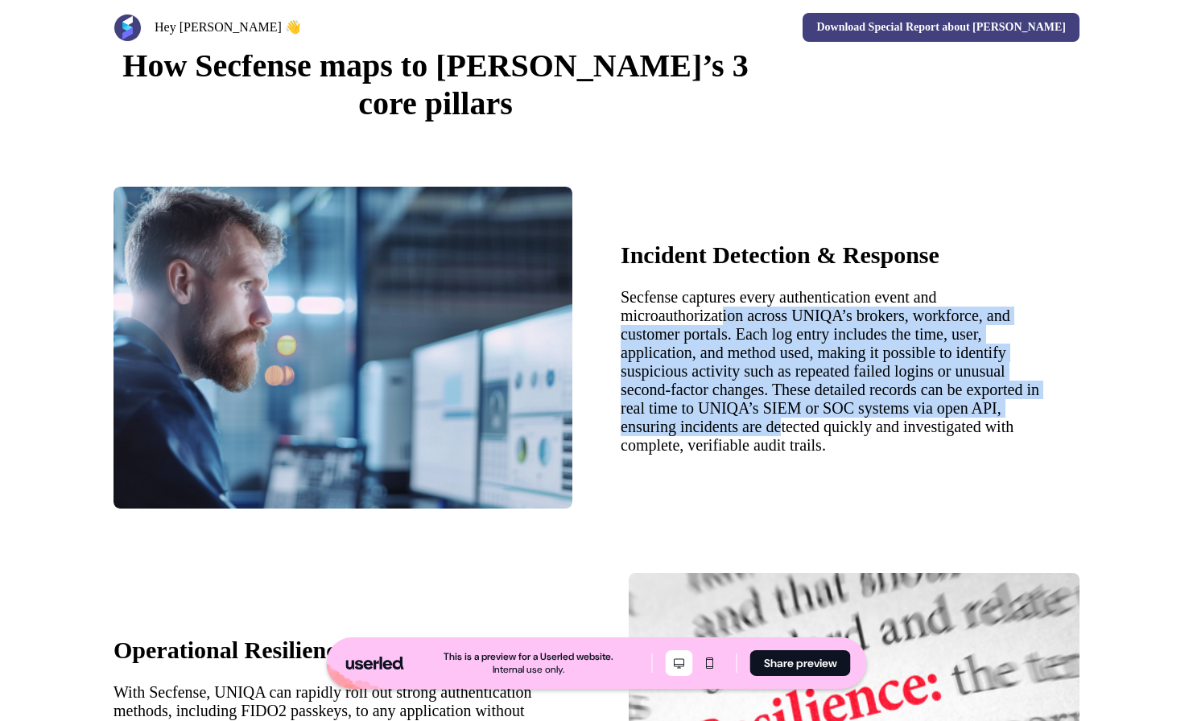
drag, startPoint x: 755, startPoint y: 392, endPoint x: 876, endPoint y: 495, distance: 159.3
click at [876, 455] on p "Secfense captures every authentication event and microauthorization across UNIQ…" at bounding box center [835, 371] width 430 height 167
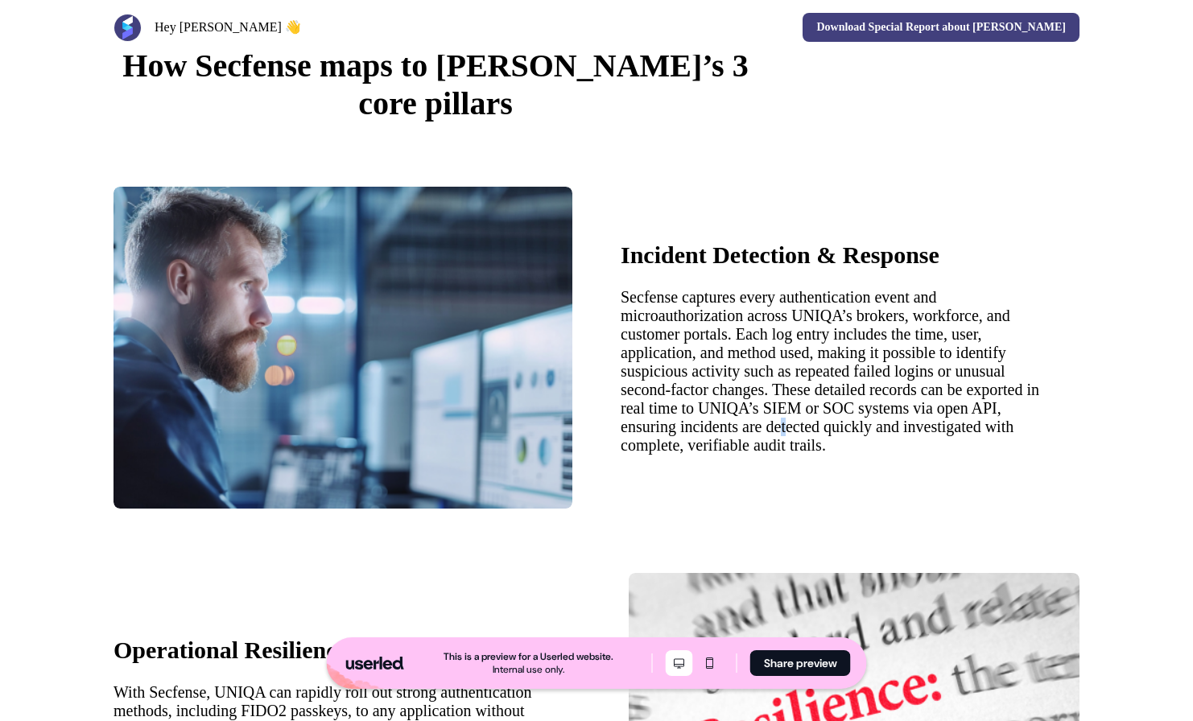
click at [878, 455] on p "Secfense captures every authentication event and microauthorization across UNIQ…" at bounding box center [835, 371] width 430 height 167
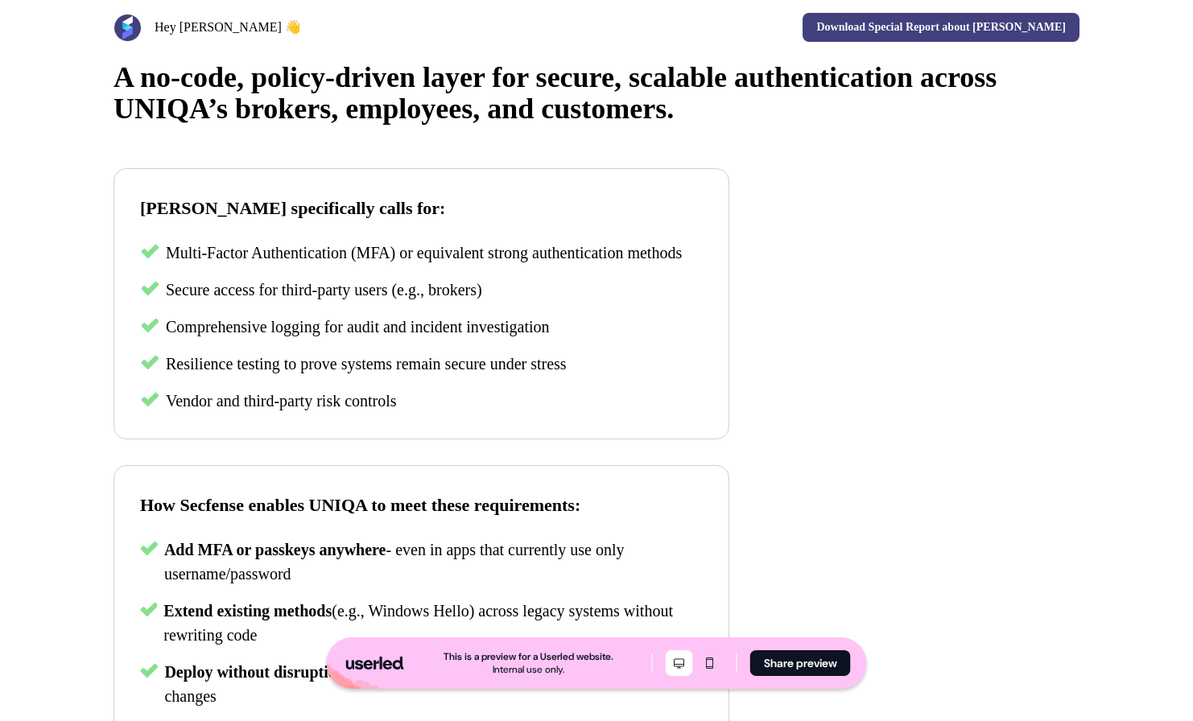
scroll to position [0, 0]
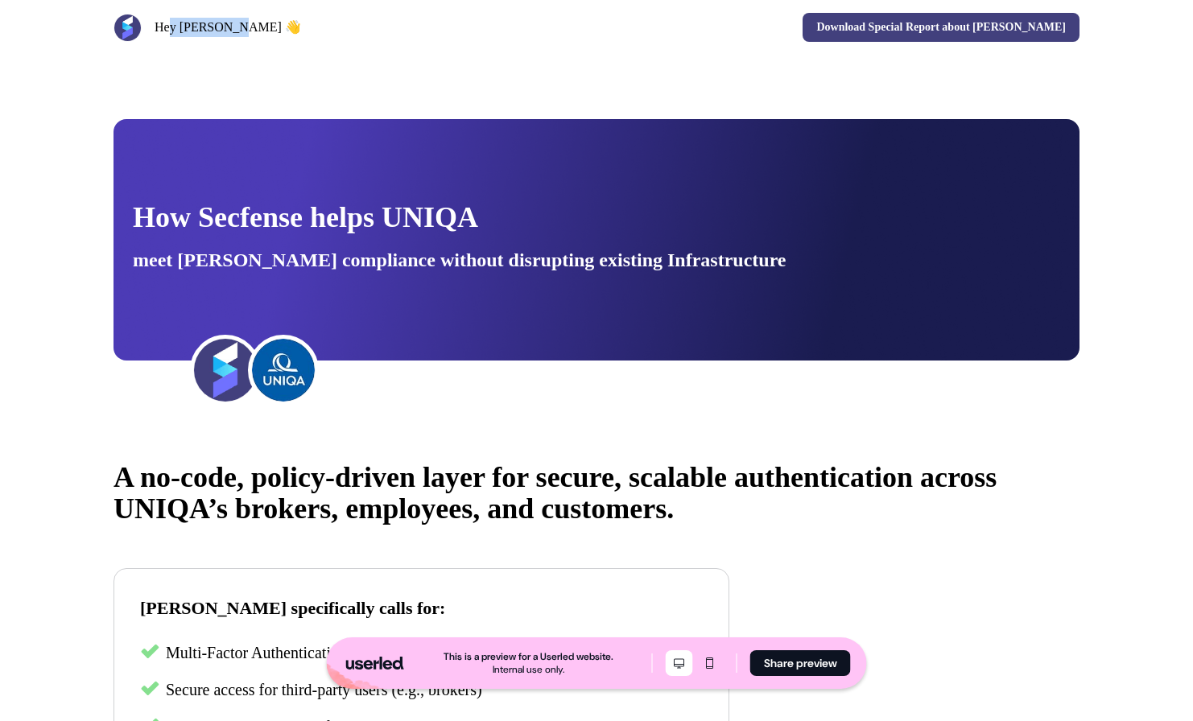
drag, startPoint x: 170, startPoint y: 27, endPoint x: 341, endPoint y: 46, distance: 172.4
click at [336, 47] on div "Hey [PERSON_NAME] 👋 Download Special Report about [PERSON_NAME]" at bounding box center [596, 27] width 1062 height 55
click at [352, 39] on div "Hey [PERSON_NAME] 👋" at bounding box center [351, 28] width 476 height 28
drag, startPoint x: 261, startPoint y: 27, endPoint x: 170, endPoint y: 35, distance: 91.2
click at [170, 35] on div "Hey [PERSON_NAME] 👋" at bounding box center [351, 28] width 476 height 28
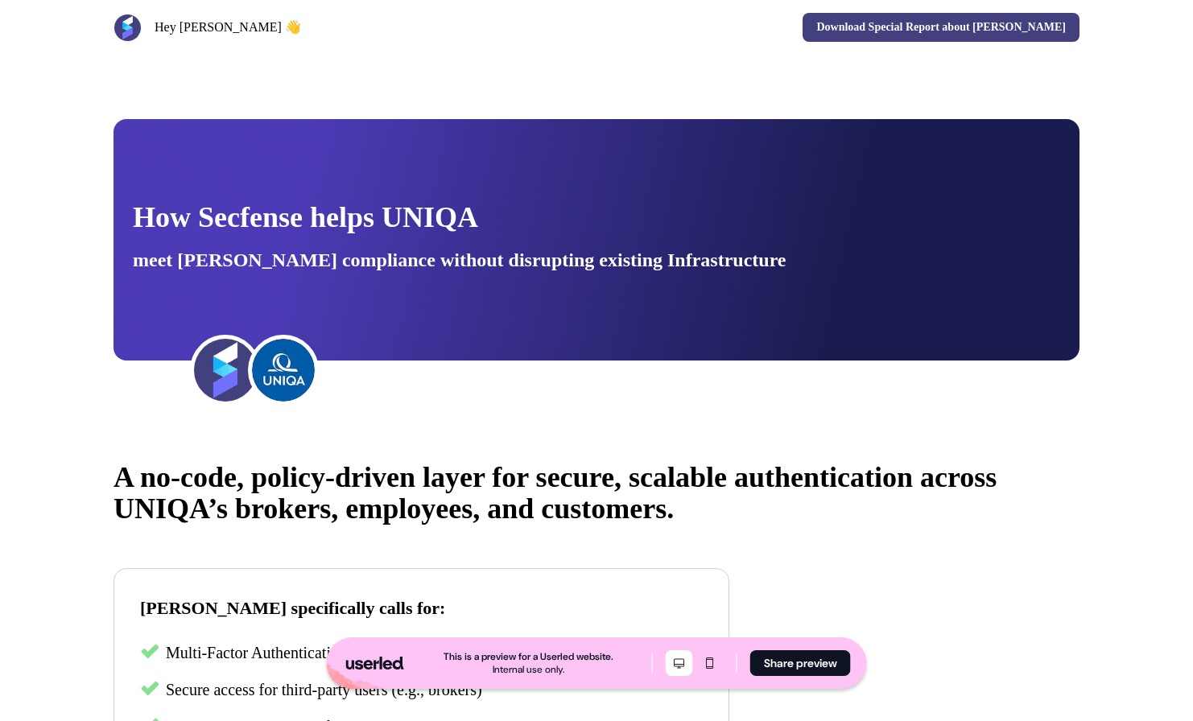
click at [167, 34] on h3 "Hey [PERSON_NAME] 👋" at bounding box center [228, 27] width 146 height 19
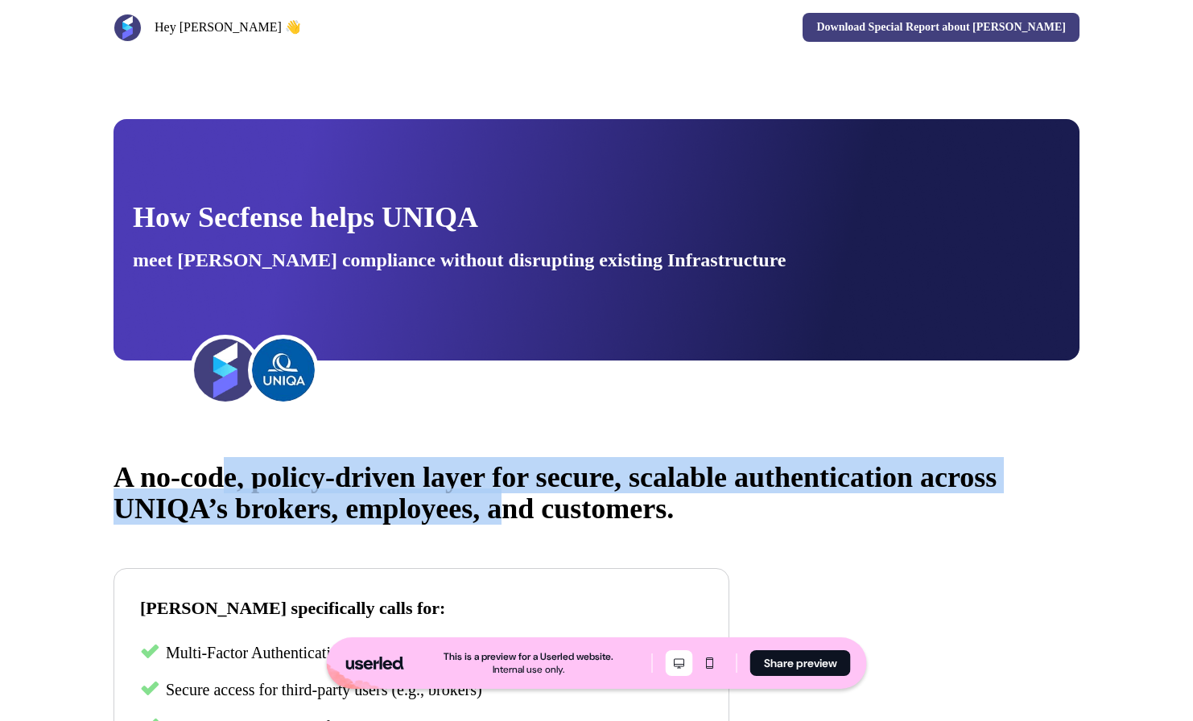
drag, startPoint x: 241, startPoint y: 484, endPoint x: 629, endPoint y: 521, distance: 389.7
click at [624, 523] on span "A no-code, policy-driven layer for secure, scalable authentication across UNIQA…" at bounding box center [554, 493] width 883 height 64
click at [629, 521] on span "A no-code, policy-driven layer for secure, scalable authentication across UNIQA…" at bounding box center [554, 493] width 883 height 64
drag, startPoint x: 572, startPoint y: 503, endPoint x: 157, endPoint y: 461, distance: 417.4
click at [188, 469] on span "A no-code, policy-driven layer for secure, scalable authentication across UNIQA…" at bounding box center [554, 493] width 883 height 64
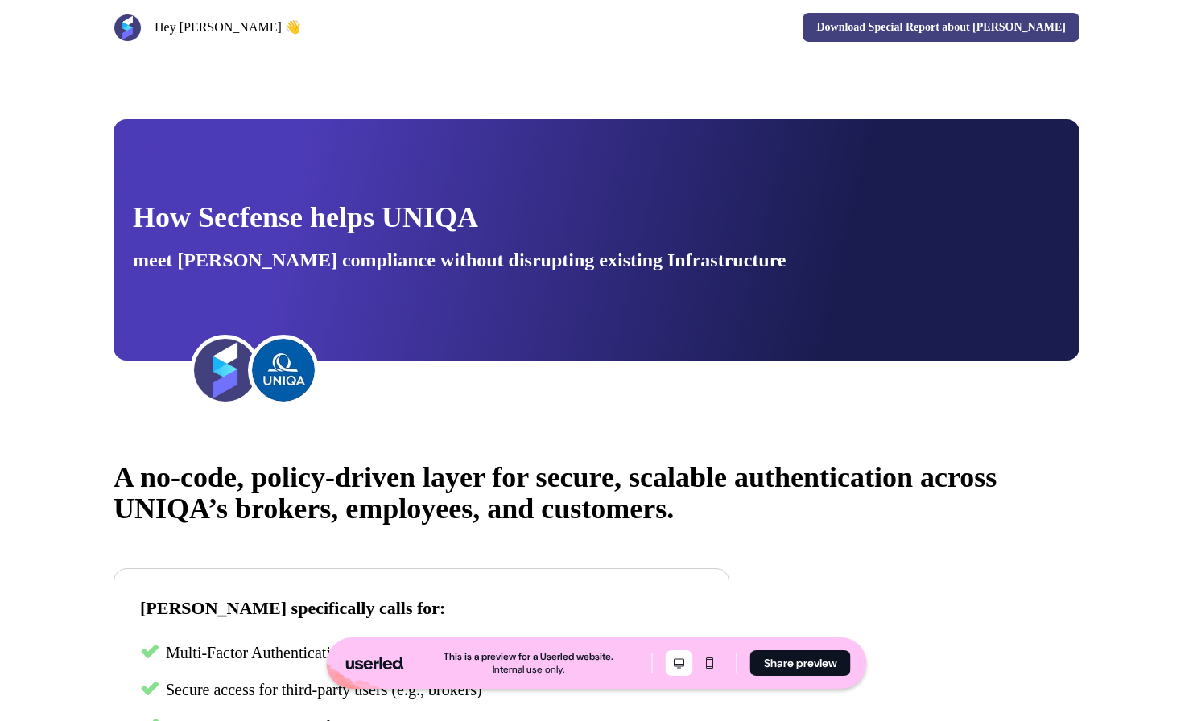
click at [157, 461] on span "A no-code, policy-driven layer for secure, scalable authentication across UNIQA…" at bounding box center [554, 493] width 883 height 64
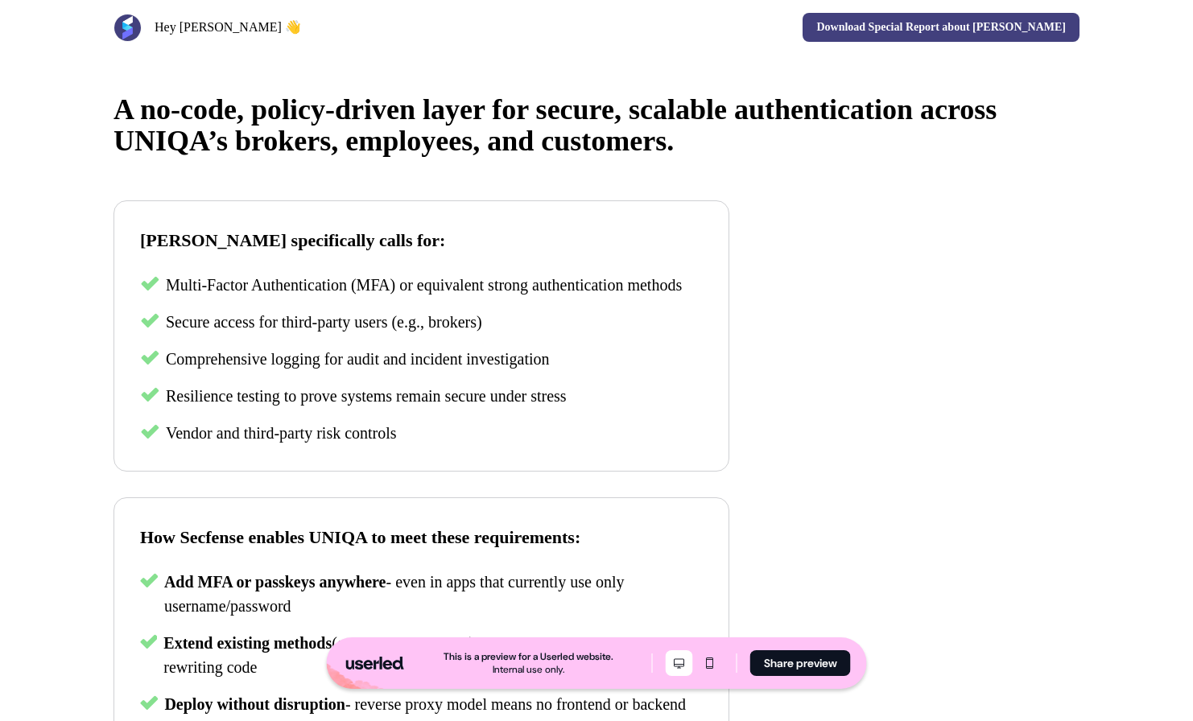
scroll to position [431, 0]
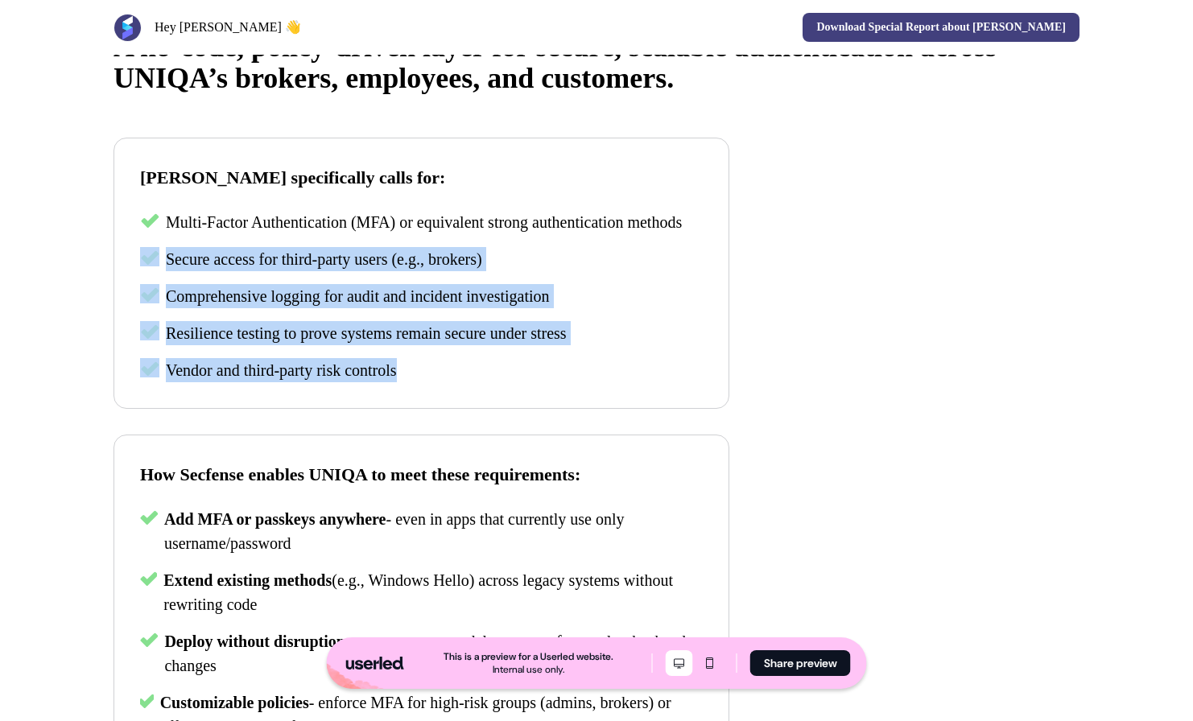
drag, startPoint x: 157, startPoint y: 299, endPoint x: 617, endPoint y: 390, distance: 469.2
click at [617, 382] on div "Multi-Factor Authentication (MFA) or equivalent strong authentication methods S…" at bounding box center [421, 296] width 563 height 172
click at [617, 382] on div "Vendor and third-party risk controls" at bounding box center [421, 370] width 563 height 24
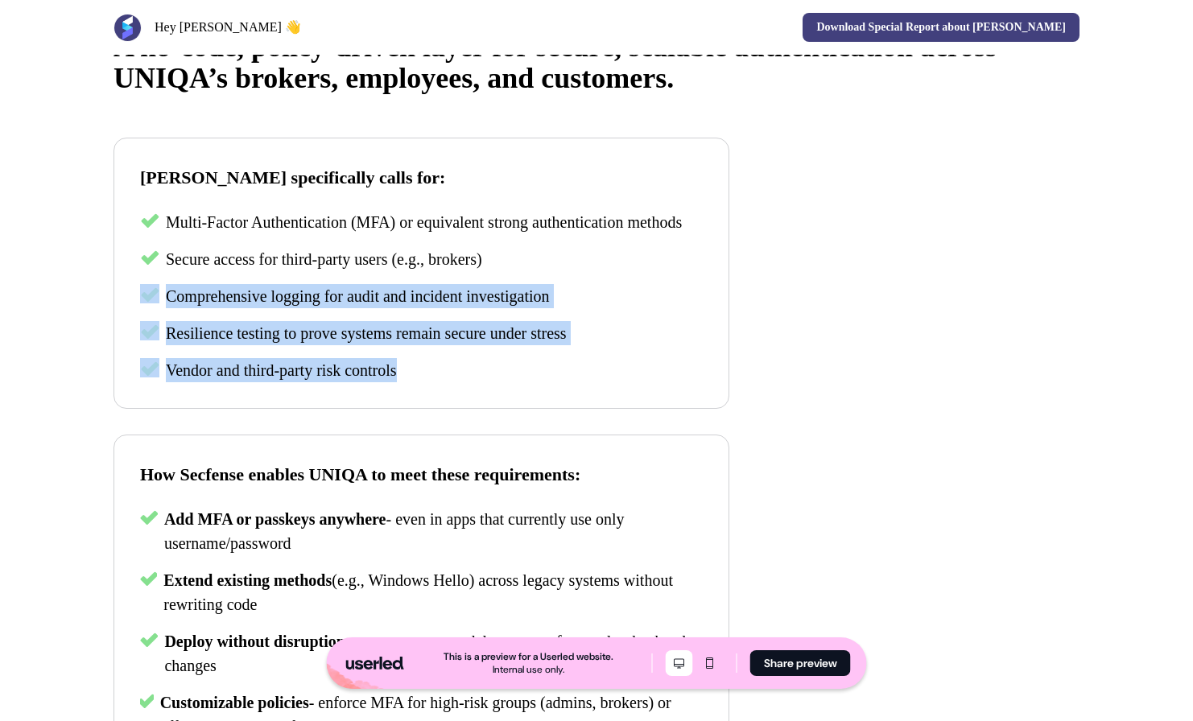
drag, startPoint x: 546, startPoint y: 393, endPoint x: 619, endPoint y: 281, distance: 133.7
click at [609, 290] on div "Multi-Factor Authentication (MFA) or equivalent strong authentication methods S…" at bounding box center [421, 296] width 563 height 172
click at [619, 271] on div "Secure access for third-party users (e.g., brokers)" at bounding box center [421, 259] width 563 height 24
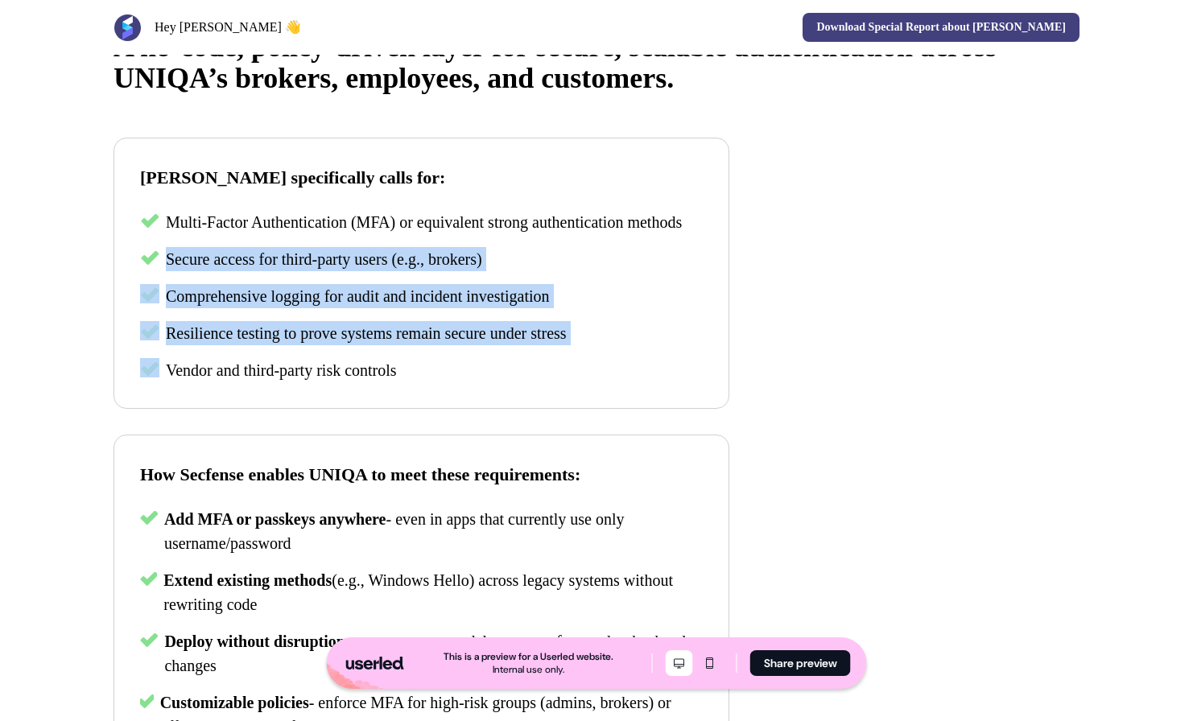
drag, startPoint x: 656, startPoint y: 290, endPoint x: 651, endPoint y: 380, distance: 90.3
click at [651, 380] on div "Multi-Factor Authentication (MFA) or equivalent strong authentication methods S…" at bounding box center [421, 296] width 563 height 172
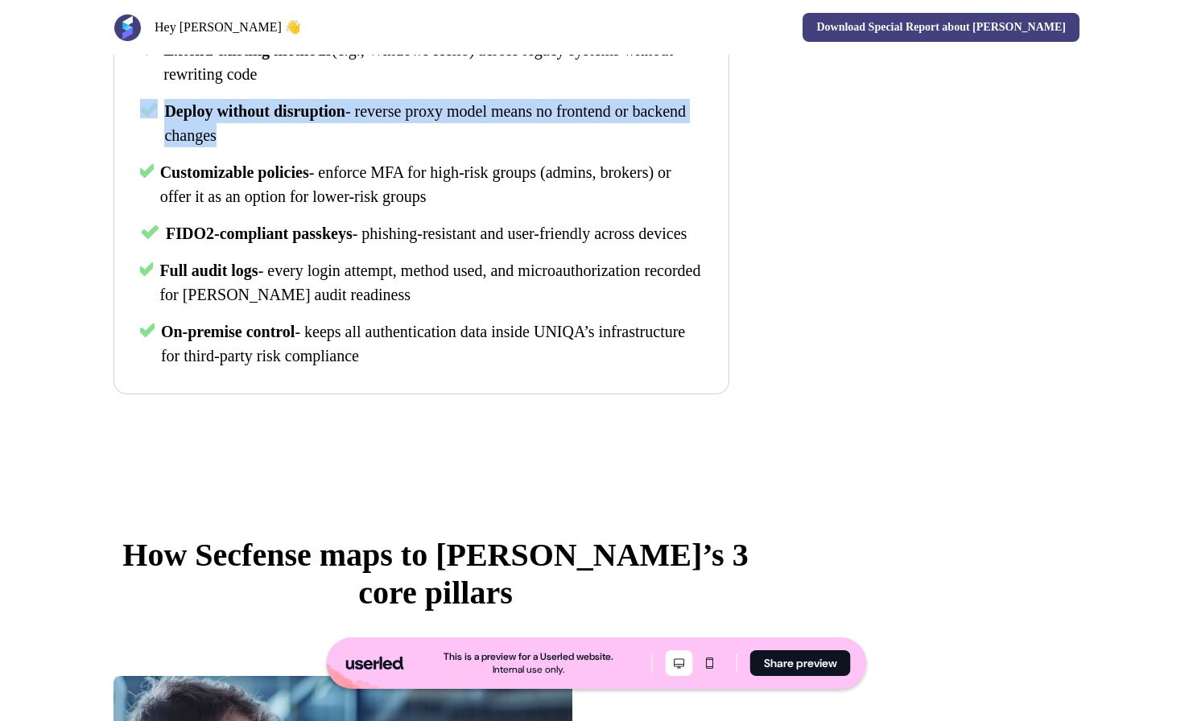
drag, startPoint x: 200, startPoint y: 131, endPoint x: 439, endPoint y: 159, distance: 239.9
click at [433, 159] on div "Add MFA or passkeys anywhere - even in apps that currently use only username/pa…" at bounding box center [421, 172] width 563 height 391
click at [447, 147] on p "Deploy without disruption - reverse proxy model means no frontend or backend ch…" at bounding box center [433, 123] width 538 height 48
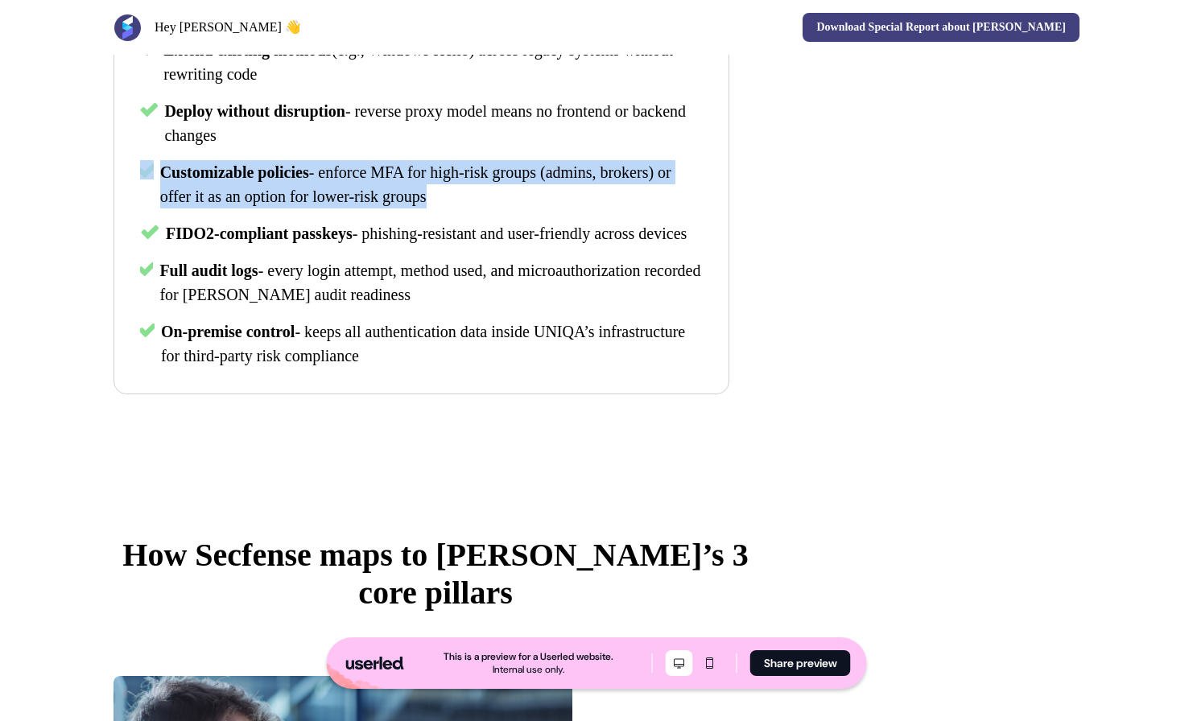
drag, startPoint x: 580, startPoint y: 171, endPoint x: 633, endPoint y: 235, distance: 82.8
click at [633, 235] on div "Add MFA or passkeys anywhere - even in apps that currently use only username/pa…" at bounding box center [421, 172] width 563 height 391
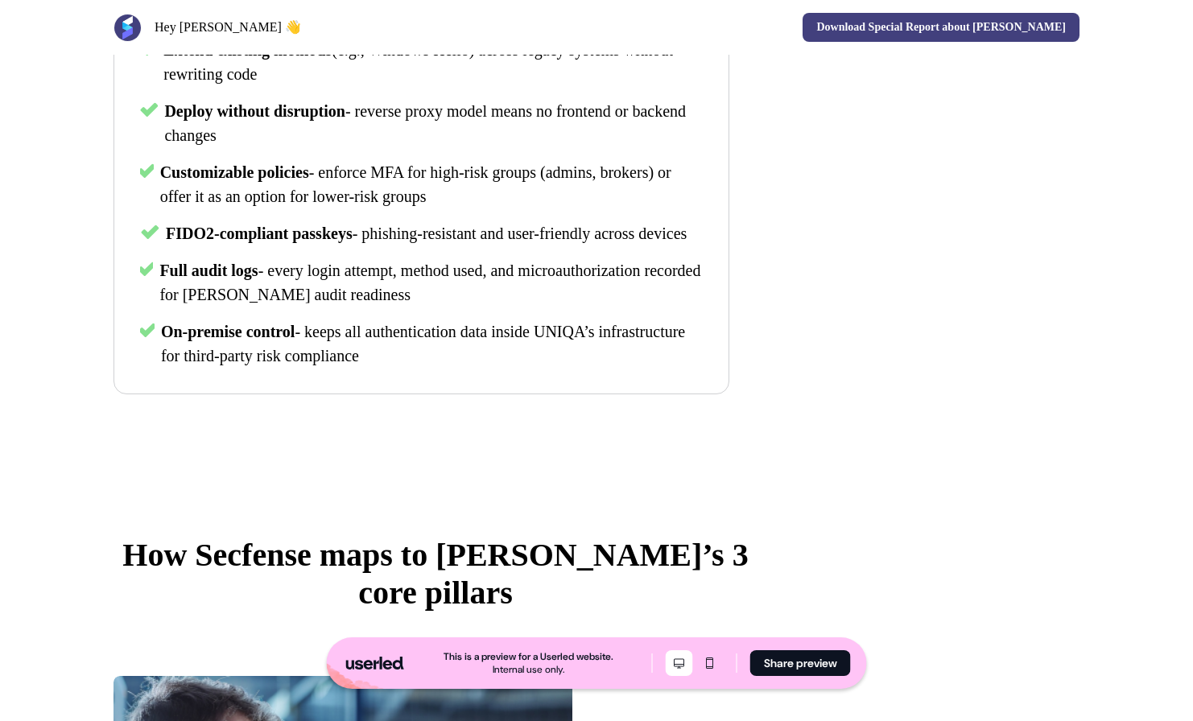
drag, startPoint x: 641, startPoint y: 258, endPoint x: 645, endPoint y: 278, distance: 21.3
click at [645, 245] on p "FIDO2-compliant passkeys - phishing-resistant and user-friendly across devices" at bounding box center [426, 233] width 521 height 24
drag, startPoint x: 604, startPoint y: 280, endPoint x: 617, endPoint y: 225, distance: 56.2
click at [616, 229] on div "Add MFA or passkeys anywhere - even in apps that currently use only username/pa…" at bounding box center [421, 172] width 563 height 391
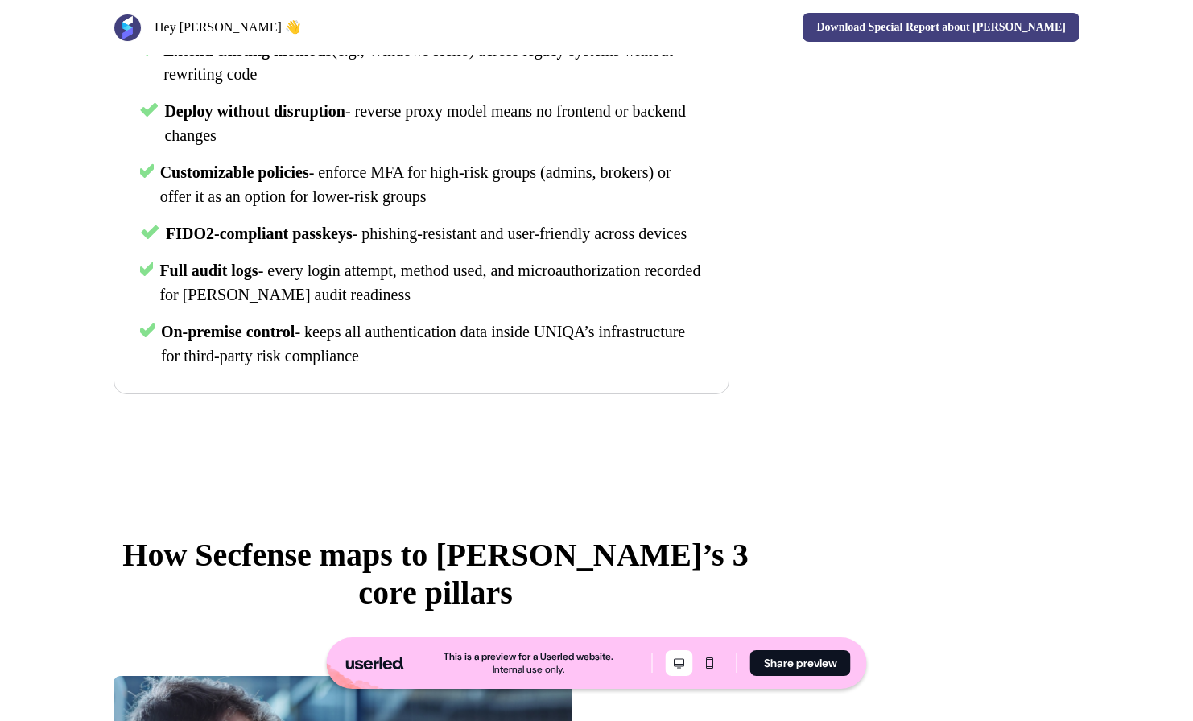
click at [617, 208] on p "Customizable policies - enforce MFA for high-risk groups (admins, brokers) or o…" at bounding box center [431, 184] width 543 height 48
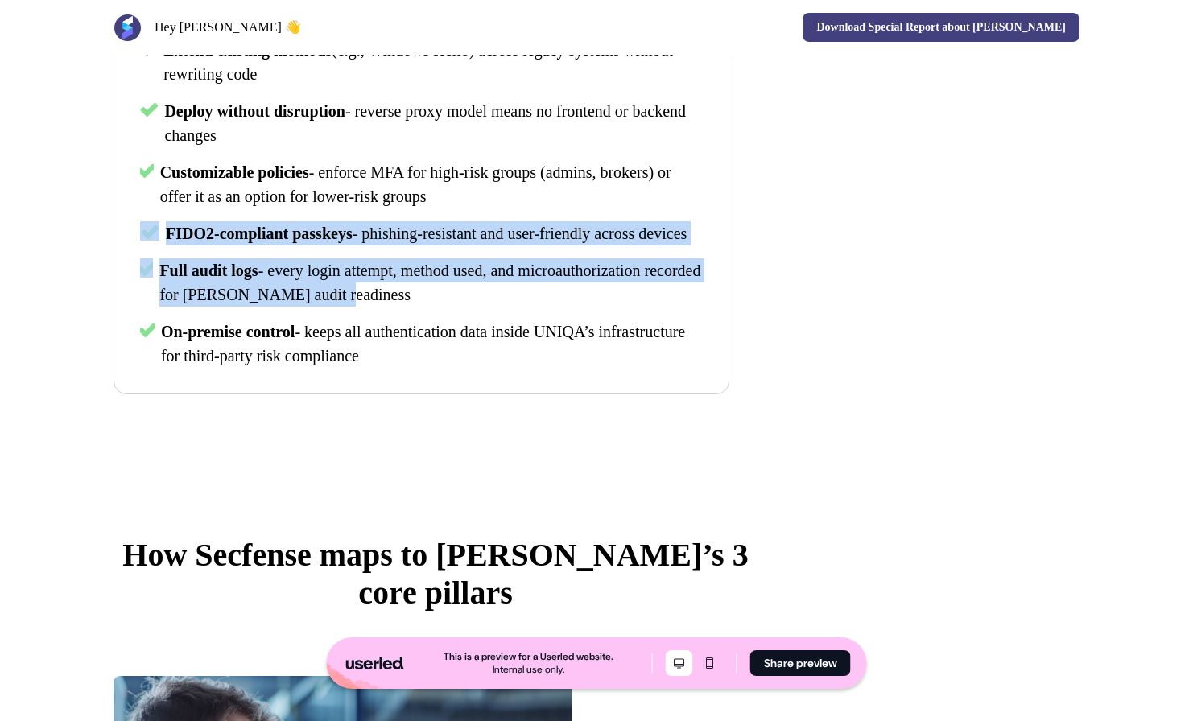
drag, startPoint x: 650, startPoint y: 234, endPoint x: 652, endPoint y: 351, distance: 116.7
click at [652, 351] on div "Add MFA or passkeys anywhere - even in apps that currently use only username/pa…" at bounding box center [421, 172] width 563 height 391
click at [652, 307] on p "Full audit logs - every login attempt, method used, and microauthorization reco…" at bounding box center [430, 282] width 543 height 48
drag, startPoint x: 588, startPoint y: 319, endPoint x: 625, endPoint y: 216, distance: 110.2
click at [624, 220] on div "Add MFA or passkeys anywhere - even in apps that currently use only username/pa…" at bounding box center [421, 172] width 563 height 391
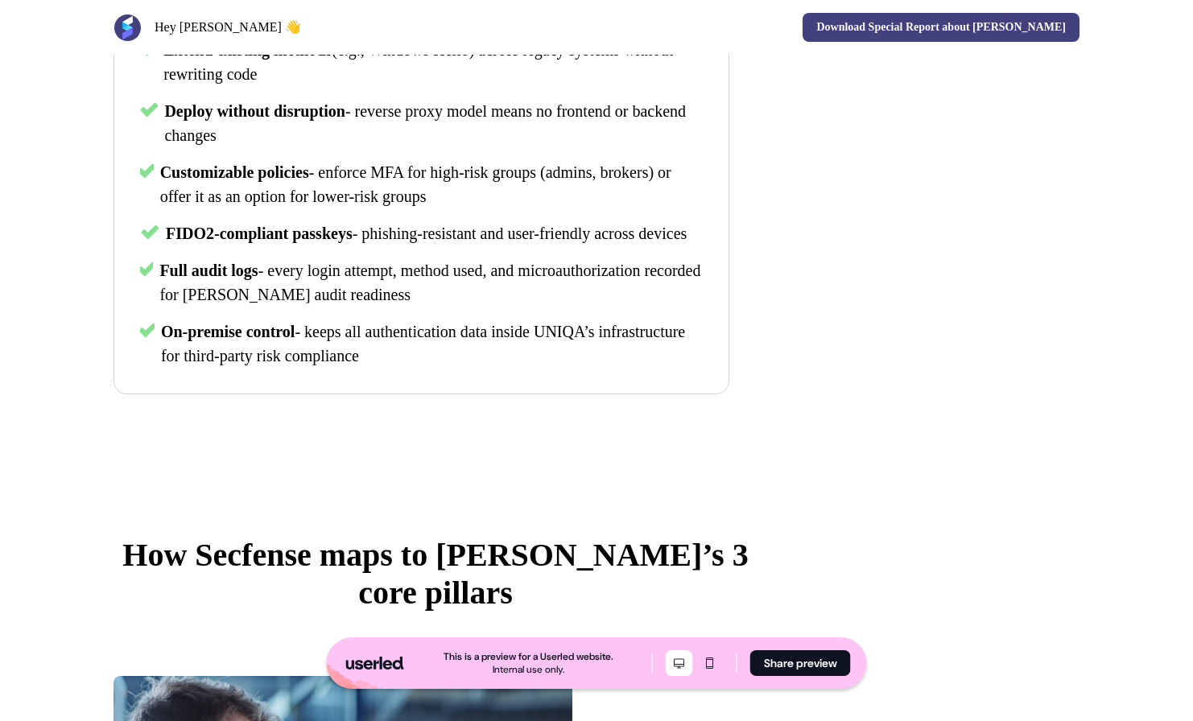
click at [626, 208] on p "Customizable policies - enforce MFA for high-risk groups (admins, brokers) or o…" at bounding box center [431, 184] width 543 height 48
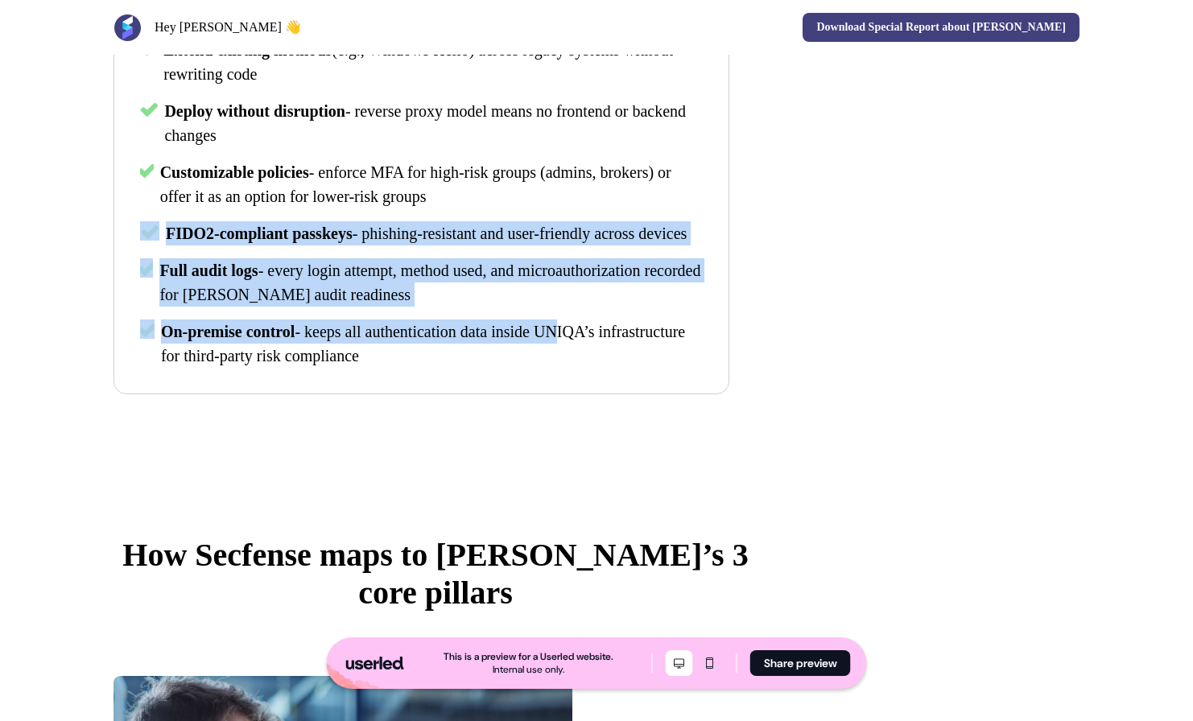
drag, startPoint x: 602, startPoint y: 254, endPoint x: 588, endPoint y: 371, distance: 118.3
click at [588, 368] on div "Add MFA or passkeys anywhere - even in apps that currently use only username/pa…" at bounding box center [421, 172] width 563 height 391
click at [588, 365] on span "- keeps all authentication data inside UNIQA’s infrastructure for third-party r…" at bounding box center [423, 344] width 524 height 42
drag, startPoint x: 505, startPoint y: 344, endPoint x: 484, endPoint y: 294, distance: 54.1
click at [484, 294] on div "Add MFA or passkeys anywhere - even in apps that currently use only username/pa…" at bounding box center [421, 172] width 563 height 391
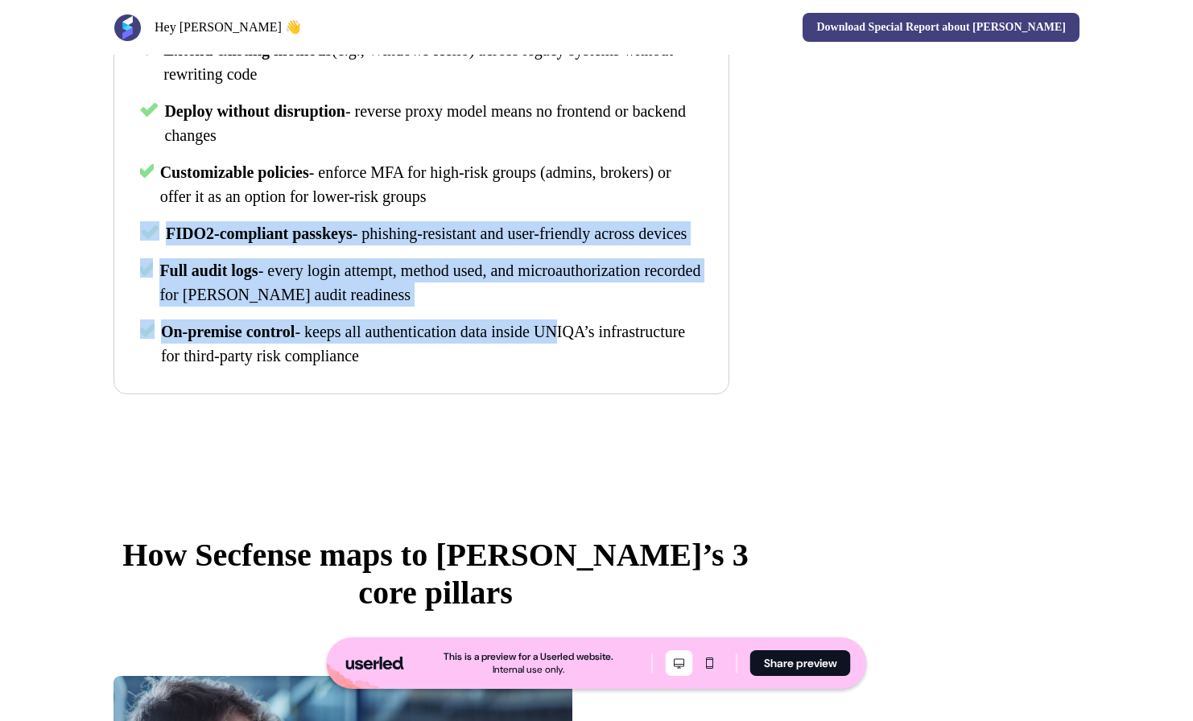
click at [495, 245] on p "FIDO2-compliant passkeys - phishing-resistant and user-friendly across devices" at bounding box center [426, 233] width 521 height 24
drag, startPoint x: 543, startPoint y: 306, endPoint x: 582, endPoint y: 401, distance: 102.5
click at [582, 368] on div "Add MFA or passkeys anywhere - even in apps that currently use only username/pa…" at bounding box center [421, 172] width 563 height 391
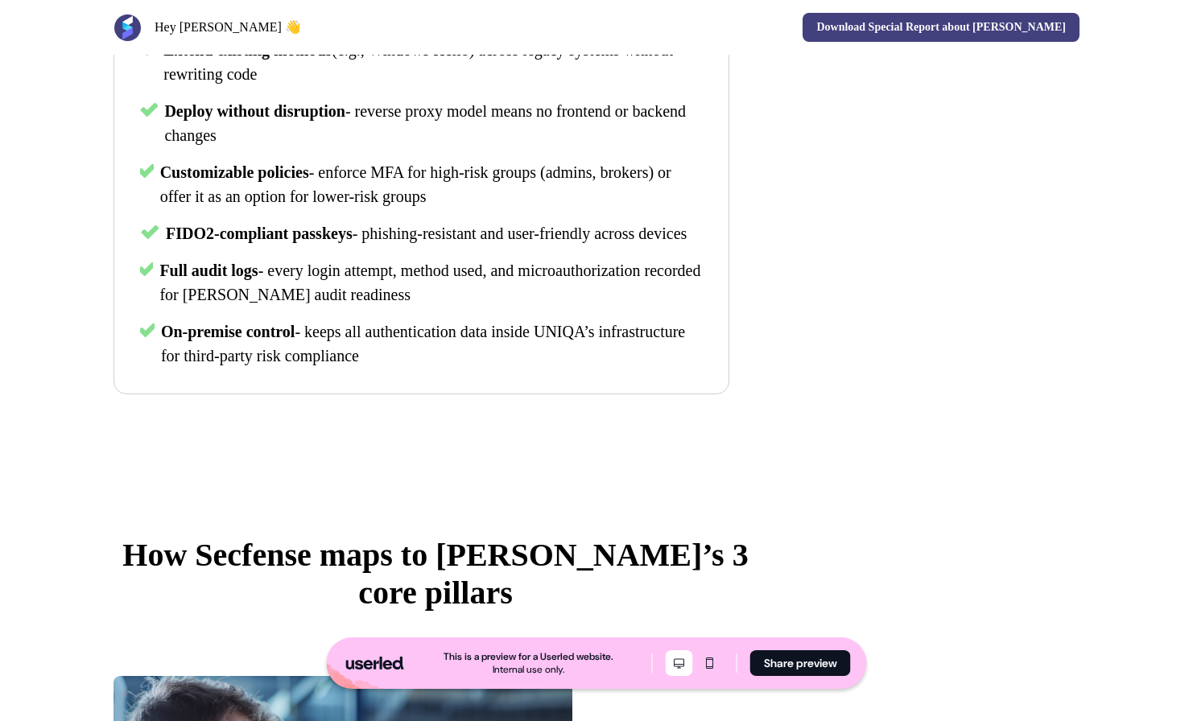
click at [583, 368] on p "On-premise control - keeps all authentication data inside UNIQA’s infrastructur…" at bounding box center [432, 343] width 542 height 48
drag, startPoint x: 526, startPoint y: 382, endPoint x: 537, endPoint y: 299, distance: 83.7
click at [537, 299] on div "Add MFA or passkeys anywhere - even in apps that currently use only username/pa…" at bounding box center [421, 172] width 563 height 391
click at [546, 245] on p "FIDO2-compliant passkeys - phishing-resistant and user-friendly across devices" at bounding box center [426, 233] width 521 height 24
drag, startPoint x: 400, startPoint y: 392, endPoint x: 140, endPoint y: 368, distance: 261.1
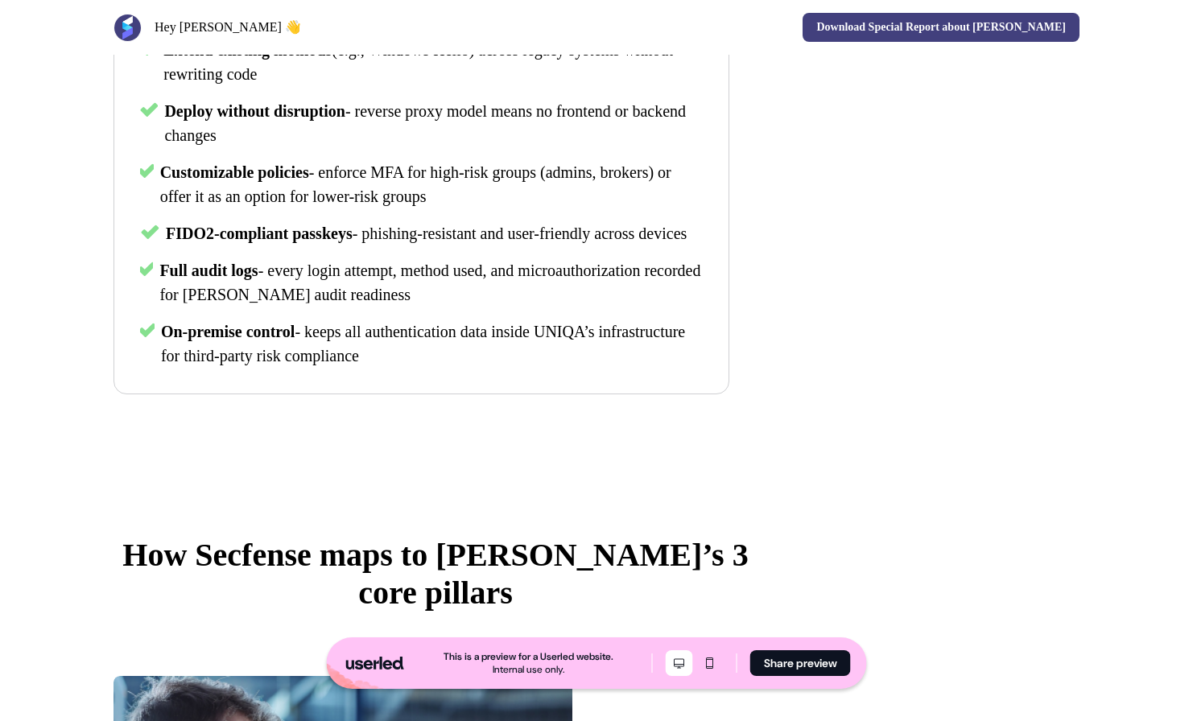
click at [140, 368] on div "Add MFA or passkeys anywhere - even in apps that currently use only username/pa…" at bounding box center [421, 172] width 563 height 391
copy div "On-premise control - keeps all authentication data inside UNIQA’s infrastructur…"
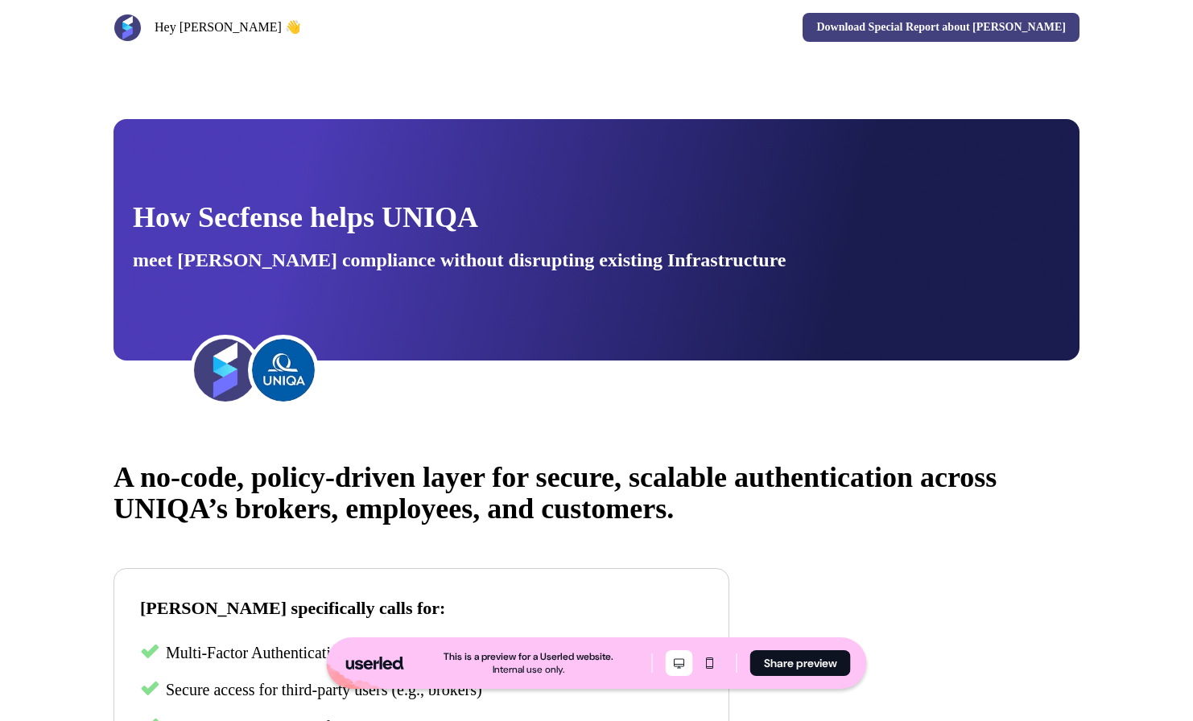
scroll to position [282, 0]
